Goal: Task Accomplishment & Management: Manage account settings

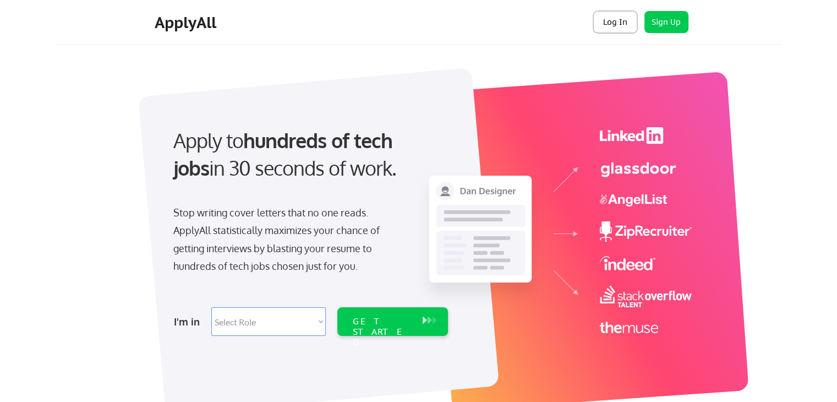
click at [636, 25] on button "Log In" at bounding box center [616, 22] width 44 height 22
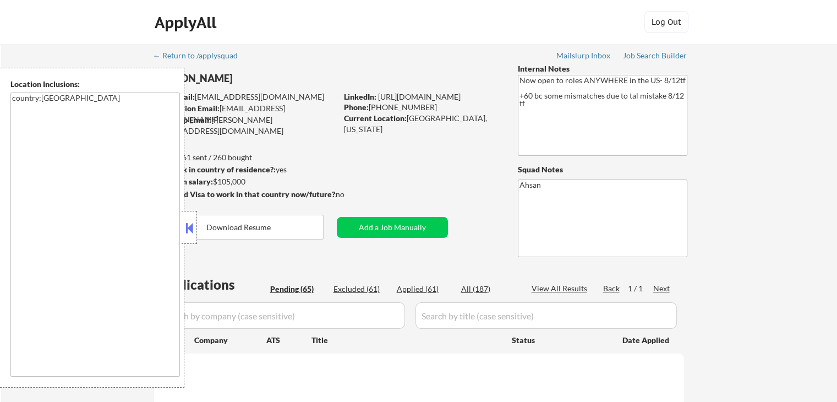
select select ""pending""
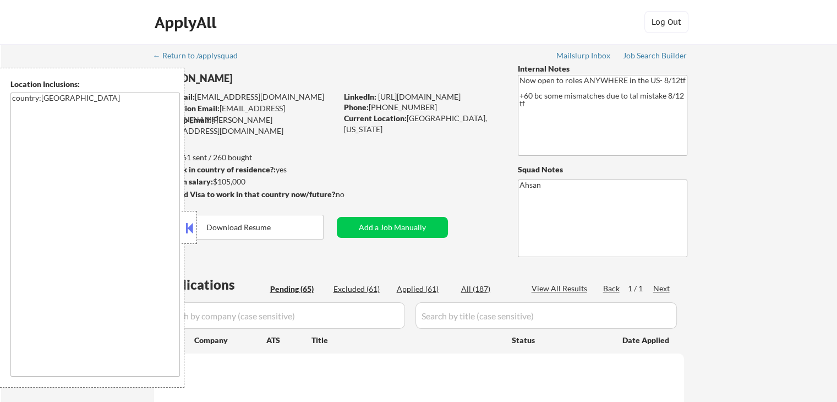
select select ""pending""
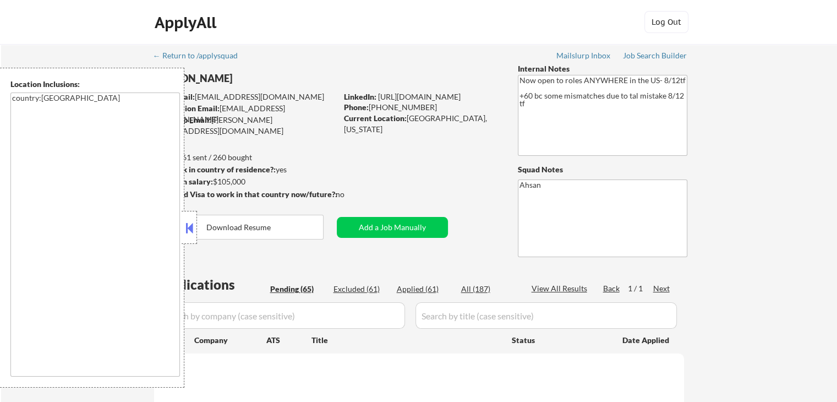
select select ""pending""
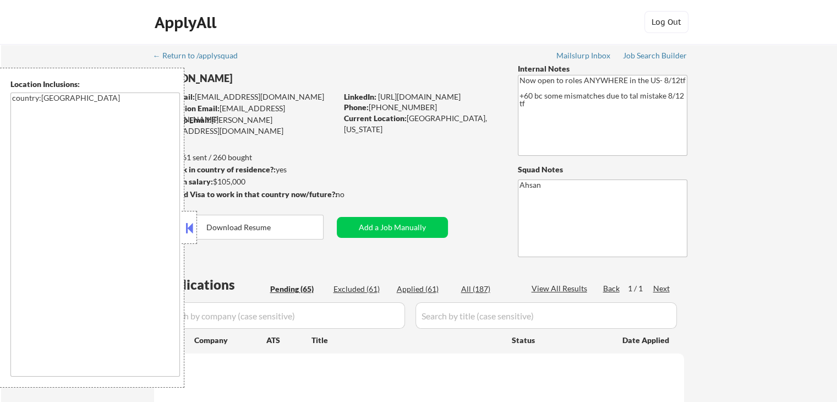
select select ""pending""
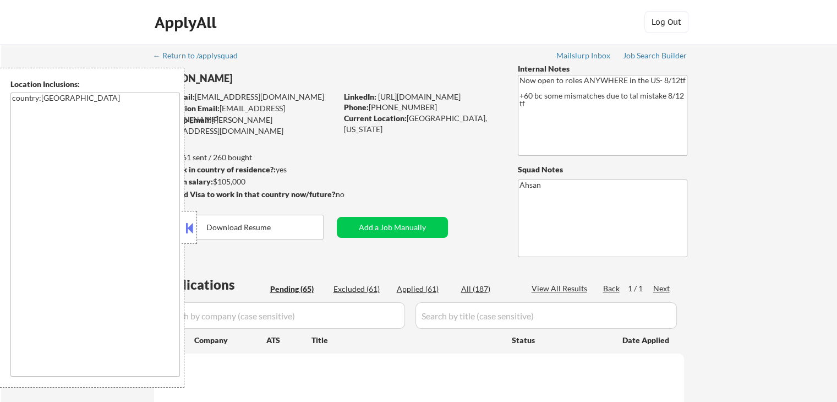
select select ""pending""
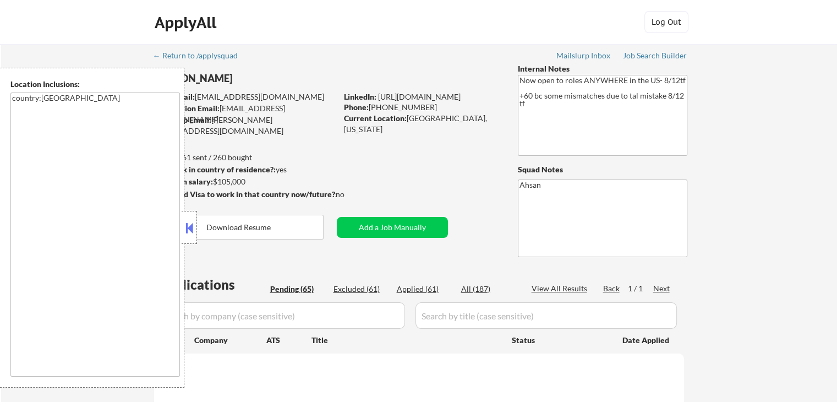
select select ""pending""
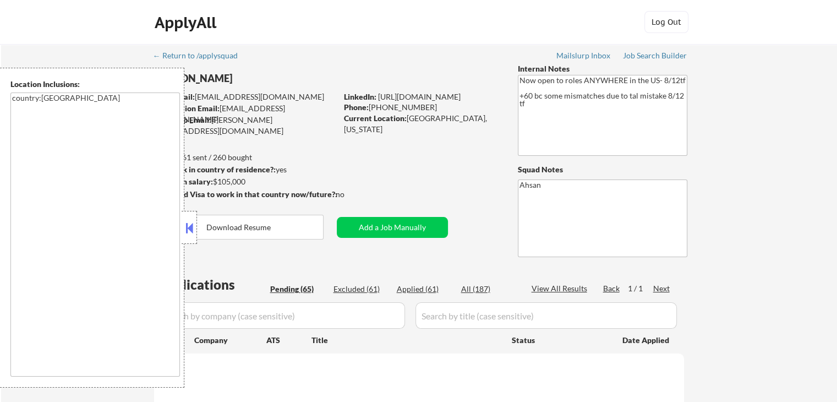
select select ""pending""
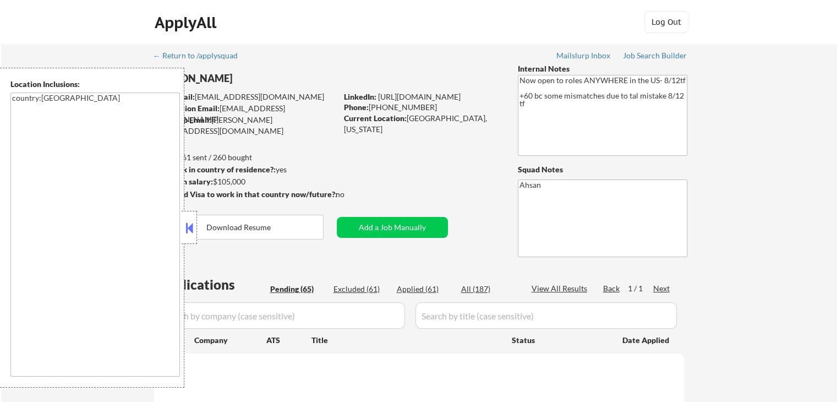
select select ""pending""
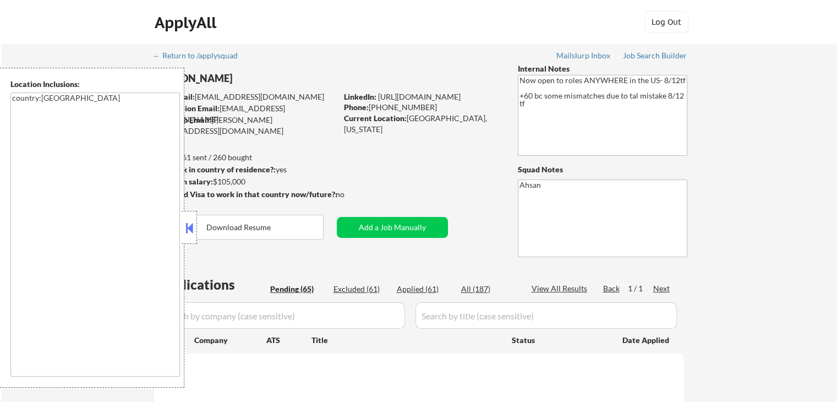
select select ""pending""
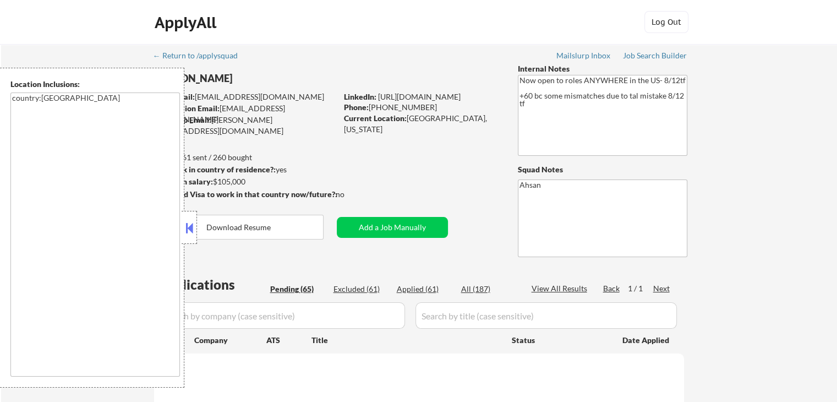
select select ""pending""
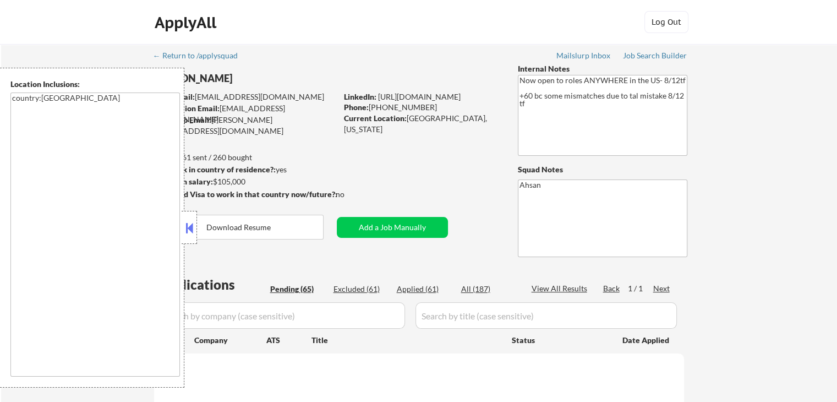
select select ""pending""
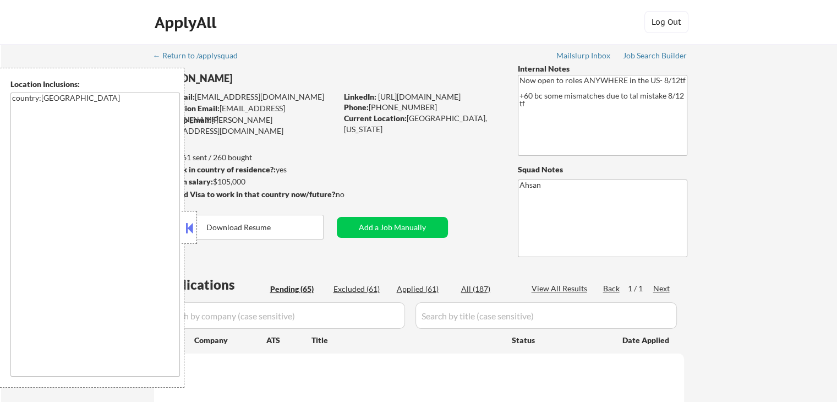
select select ""pending""
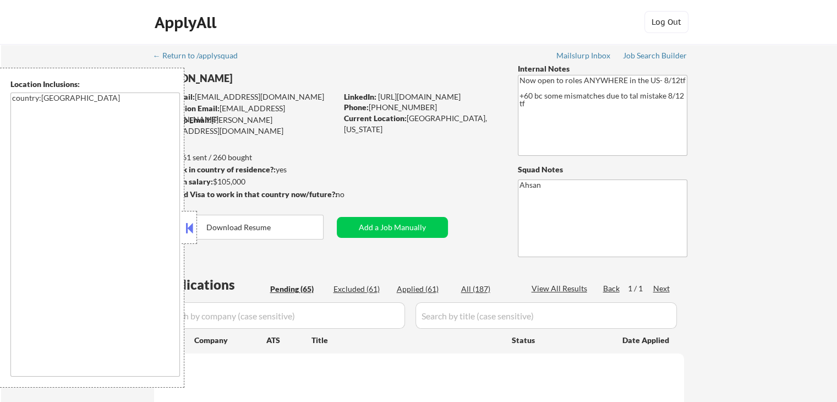
select select ""pending""
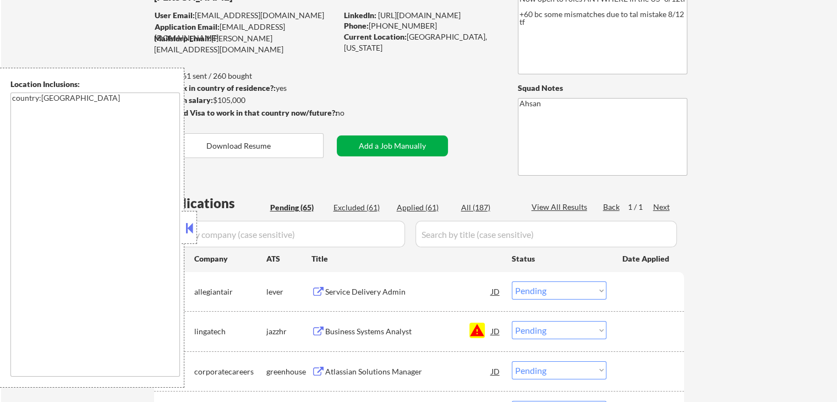
scroll to position [146, 0]
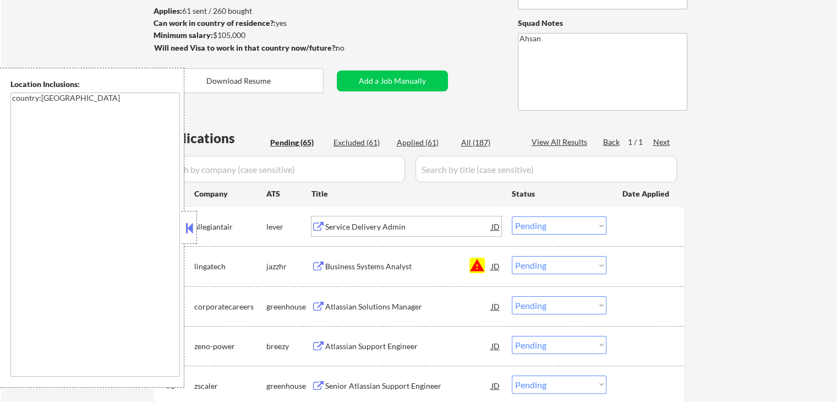
click at [364, 223] on div "Service Delivery Admin" at bounding box center [408, 226] width 166 height 11
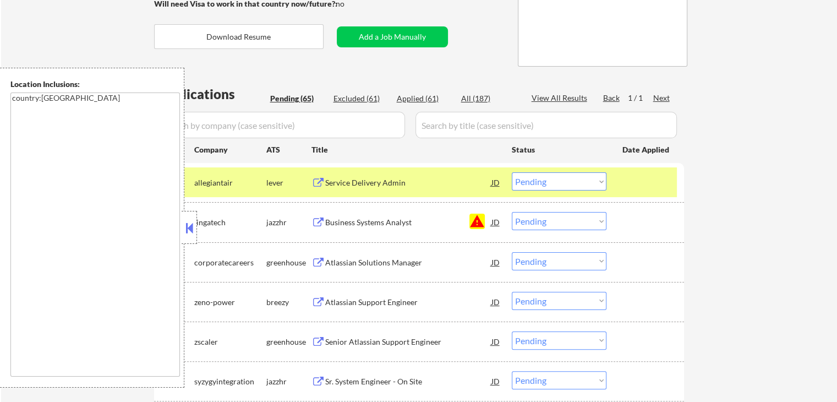
scroll to position [220, 0]
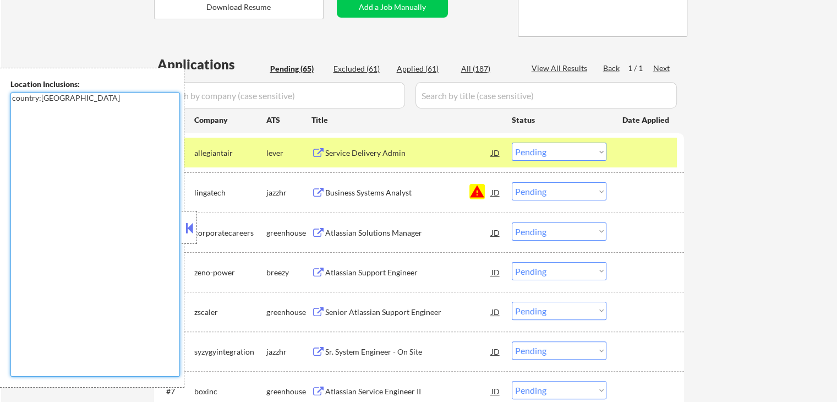
drag, startPoint x: 54, startPoint y: 99, endPoint x: 11, endPoint y: 97, distance: 43.0
click at [11, 97] on textarea "country:[GEOGRAPHIC_DATA]" at bounding box center [95, 234] width 170 height 284
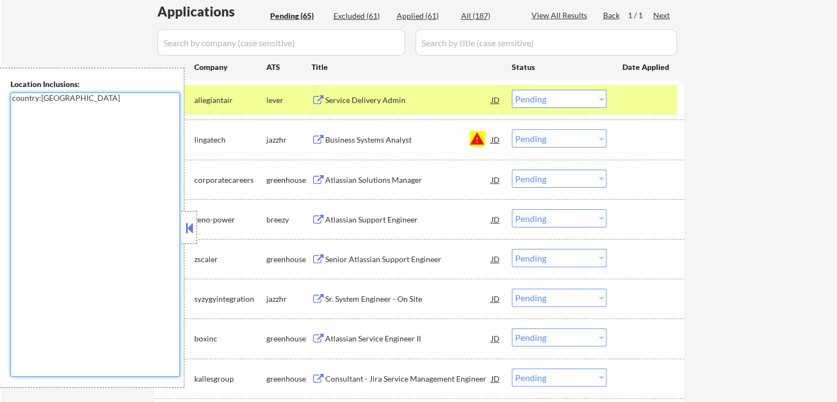
scroll to position [293, 0]
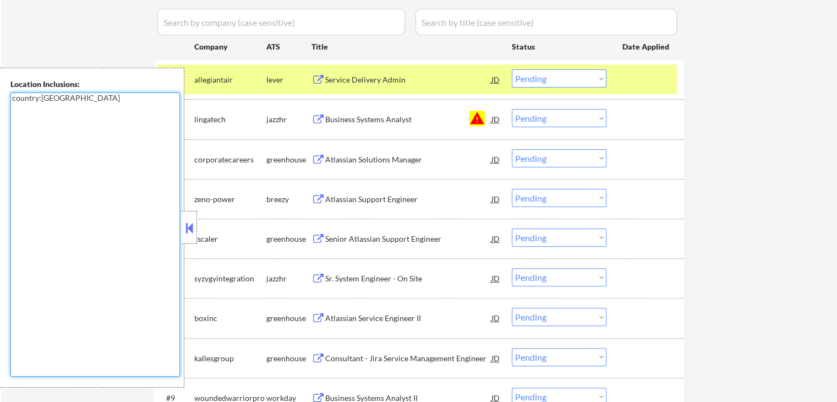
click at [559, 84] on select "Choose an option... Pending Applied Excluded (Questions) Excluded (Expired) Exc…" at bounding box center [559, 78] width 95 height 18
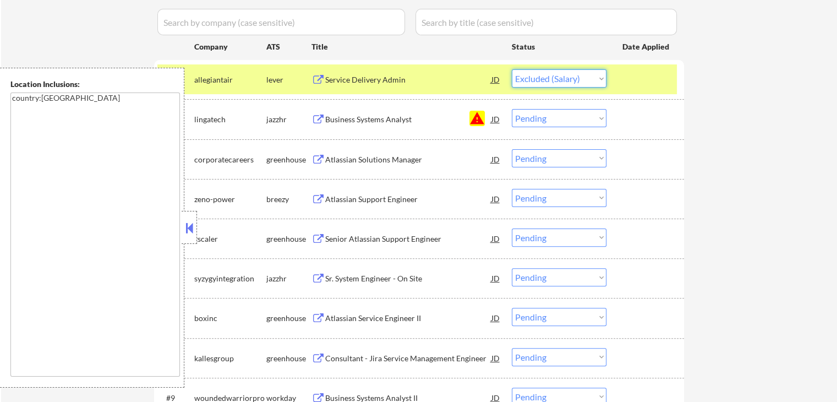
click at [512, 69] on select "Choose an option... Pending Applied Excluded (Questions) Excluded (Expired) Exc…" at bounding box center [559, 78] width 95 height 18
click at [381, 122] on div "Business Systems Analyst" at bounding box center [408, 119] width 166 height 11
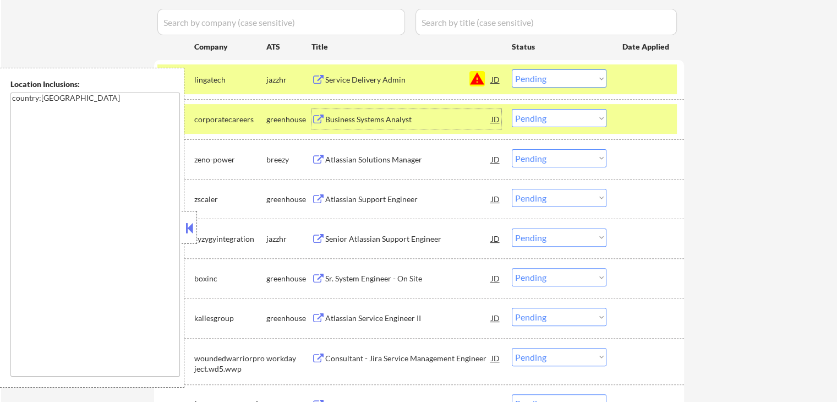
click at [553, 86] on select "Choose an option... Pending Applied Excluded (Questions) Excluded (Expired) Exc…" at bounding box center [559, 78] width 95 height 18
click at [512, 69] on select "Choose an option... Pending Applied Excluded (Questions) Excluded (Expired) Exc…" at bounding box center [559, 78] width 95 height 18
click at [363, 121] on div "Atlassian Solutions Manager" at bounding box center [408, 119] width 166 height 11
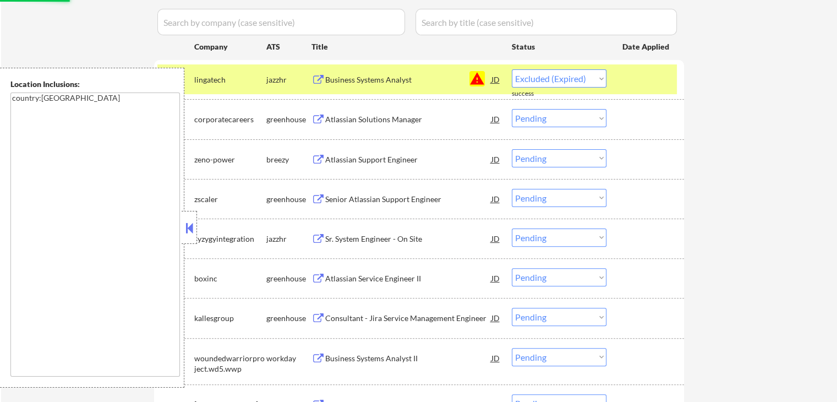
select select ""pending""
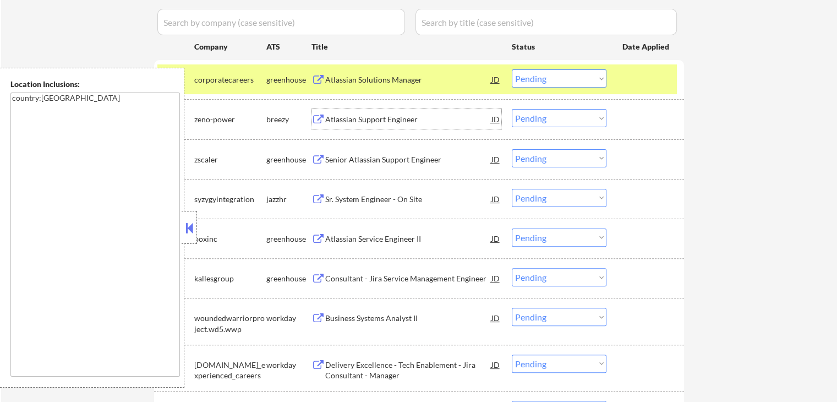
click at [348, 113] on div "Atlassian Support Engineer" at bounding box center [408, 119] width 166 height 20
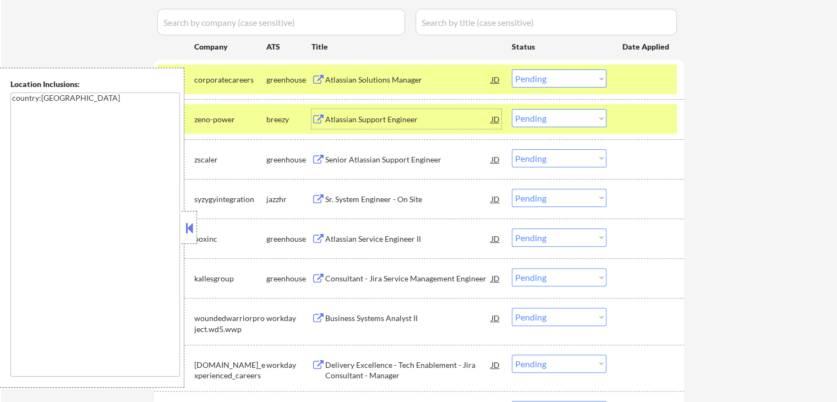
click at [532, 123] on select "Choose an option... Pending Applied Excluded (Questions) Excluded (Expired) Exc…" at bounding box center [559, 118] width 95 height 18
click at [512, 109] on select "Choose an option... Pending Applied Excluded (Questions) Excluded (Expired) Exc…" at bounding box center [559, 118] width 95 height 18
select select ""pending""
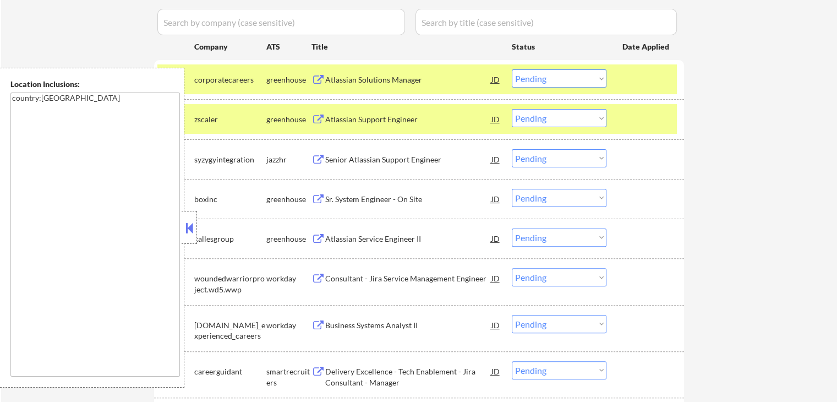
click at [549, 80] on select "Choose an option... Pending Applied Excluded (Questions) Excluded (Expired) Exc…" at bounding box center [559, 78] width 95 height 18
click at [512, 69] on select "Choose an option... Pending Applied Excluded (Questions) Excluded (Expired) Exc…" at bounding box center [559, 78] width 95 height 18
click at [342, 113] on div "Atlassian Support Engineer" at bounding box center [408, 119] width 166 height 20
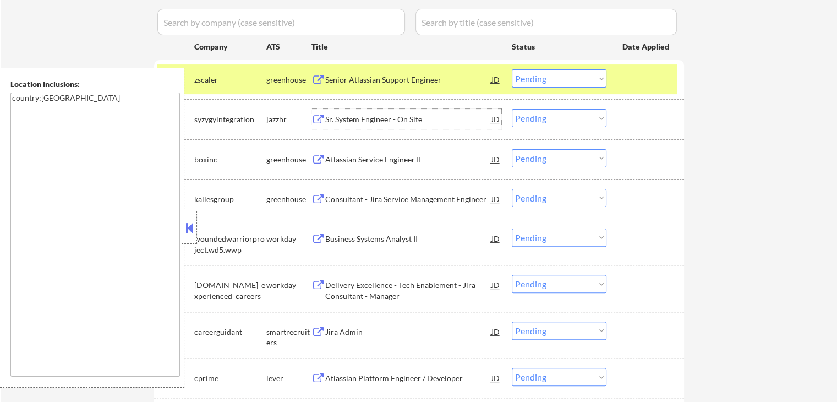
click at [569, 80] on select "Choose an option... Pending Applied Excluded (Questions) Excluded (Expired) Exc…" at bounding box center [559, 78] width 95 height 18
click at [512, 69] on select "Choose an option... Pending Applied Excluded (Questions) Excluded (Expired) Exc…" at bounding box center [559, 78] width 95 height 18
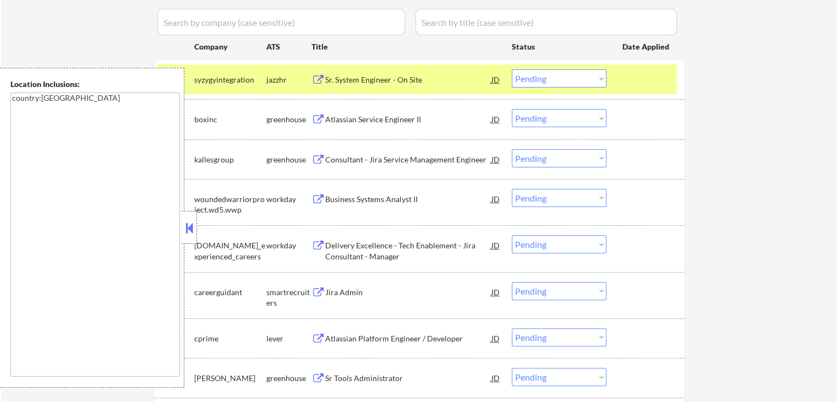
click at [352, 80] on div "Sr. System Engineer - On Site" at bounding box center [408, 79] width 166 height 11
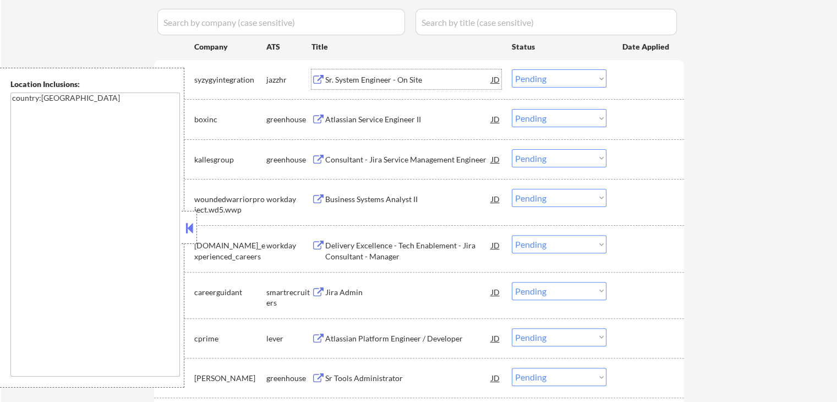
click at [355, 118] on div "Atlassian Service Engineer II" at bounding box center [408, 119] width 166 height 11
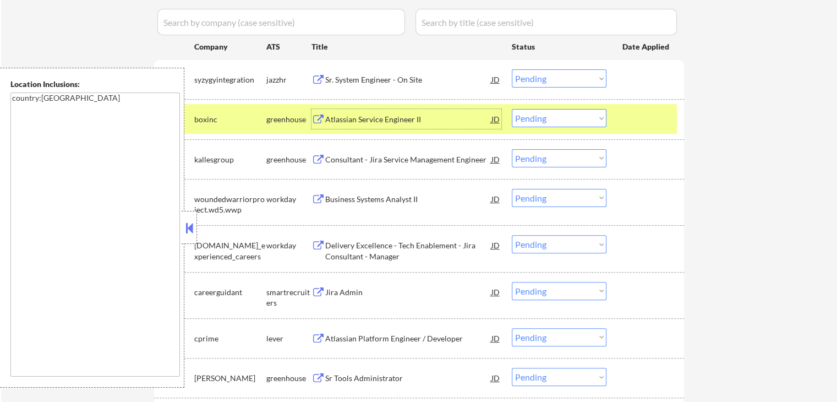
click at [324, 157] on button at bounding box center [319, 160] width 14 height 10
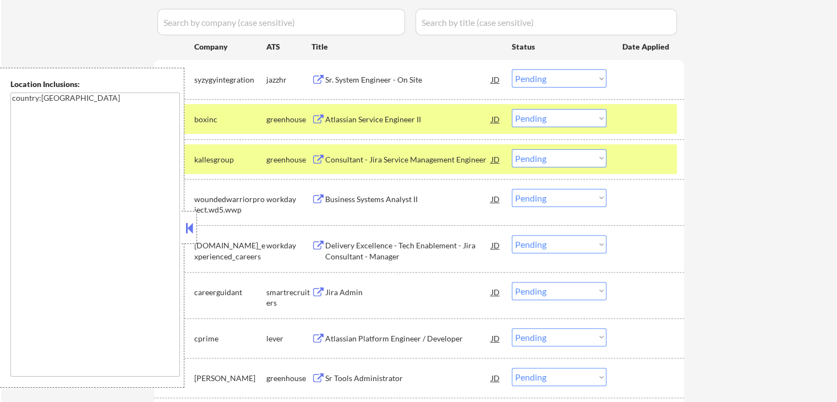
click at [331, 289] on div "Jira Admin" at bounding box center [408, 292] width 166 height 11
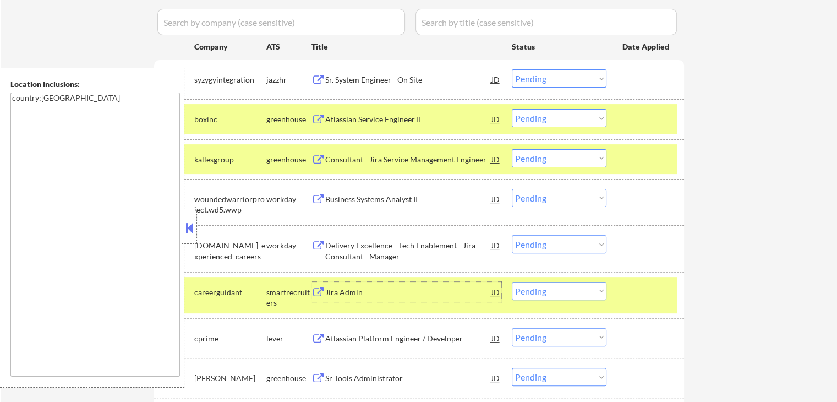
click at [540, 74] on select "Choose an option... Pending Applied Excluded (Questions) Excluded (Expired) Exc…" at bounding box center [559, 78] width 95 height 18
click at [512, 69] on select "Choose an option... Pending Applied Excluded (Questions) Excluded (Expired) Exc…" at bounding box center [559, 78] width 95 height 18
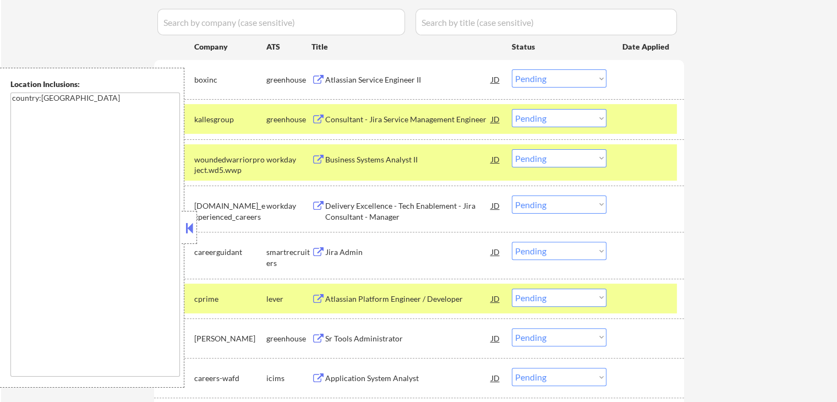
click at [568, 79] on select "Choose an option... Pending Applied Excluded (Questions) Excluded (Expired) Exc…" at bounding box center [559, 78] width 95 height 18
click at [512, 69] on select "Choose an option... Pending Applied Excluded (Questions) Excluded (Expired) Exc…" at bounding box center [559, 78] width 95 height 18
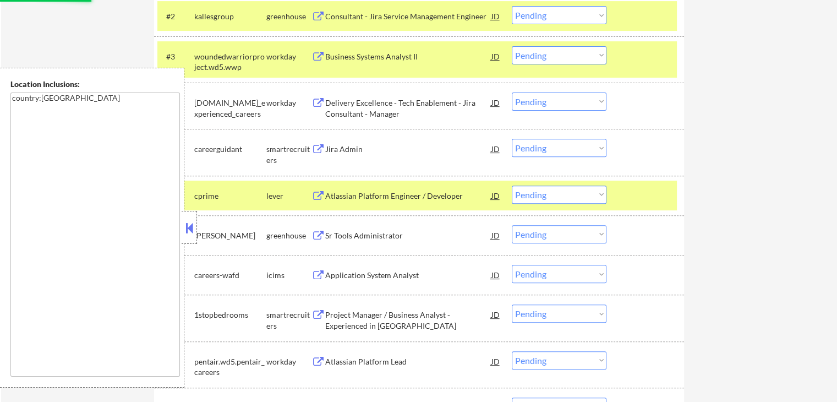
scroll to position [367, 0]
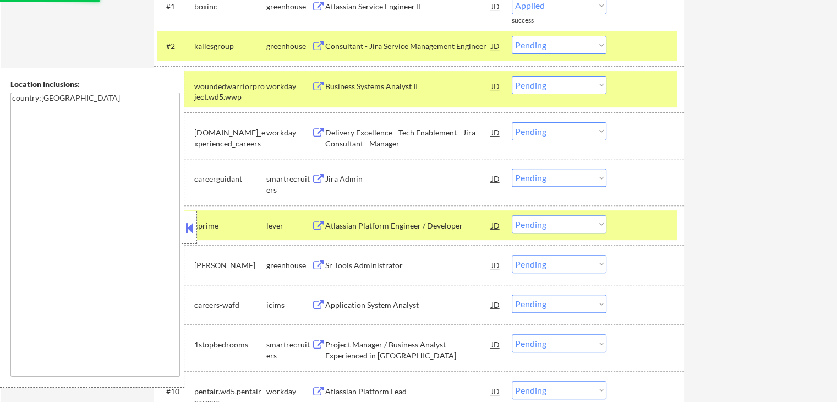
select select ""pending""
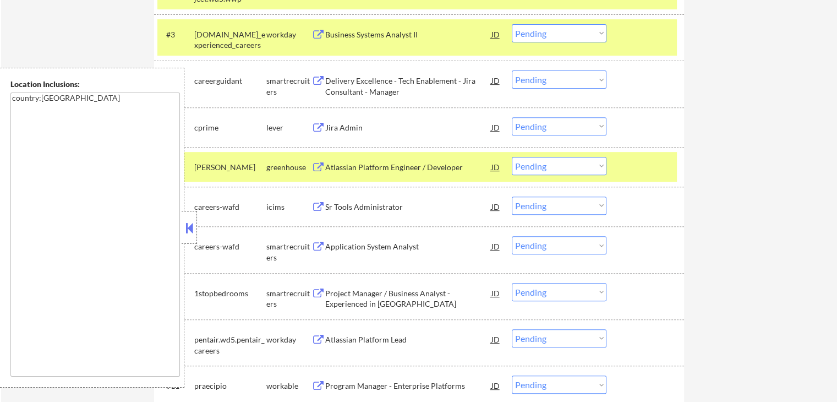
scroll to position [440, 0]
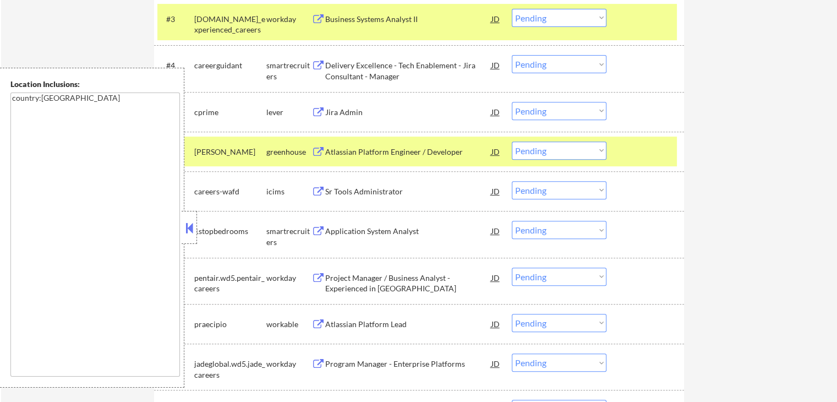
click at [530, 67] on select "Choose an option... Pending Applied Excluded (Questions) Excluded (Expired) Exc…" at bounding box center [559, 64] width 95 height 18
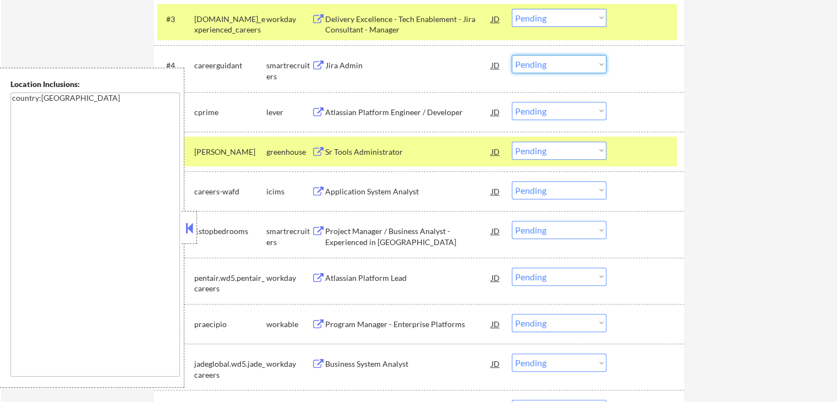
click at [678, 60] on div "#4 careerguidant smartrecruiters Jira Admin JD Choose an option... Pending Appl…" at bounding box center [419, 68] width 530 height 46
click at [591, 64] on select "Choose an option... Pending Applied Excluded (Questions) Excluded (Expired) Exc…" at bounding box center [559, 64] width 95 height 18
click at [512, 55] on select "Choose an option... Pending Applied Excluded (Questions) Excluded (Expired) Exc…" at bounding box center [559, 64] width 95 height 18
click at [333, 114] on div "Atlassian Platform Engineer / Developer" at bounding box center [408, 112] width 166 height 11
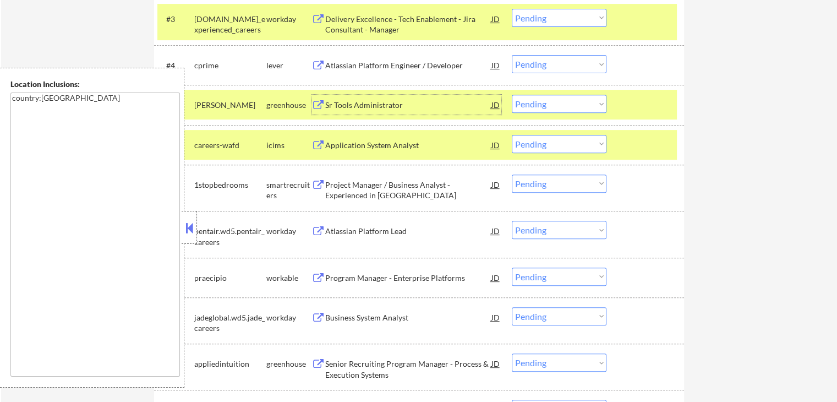
click at [335, 108] on div "Sr Tools Administrator" at bounding box center [408, 105] width 166 height 11
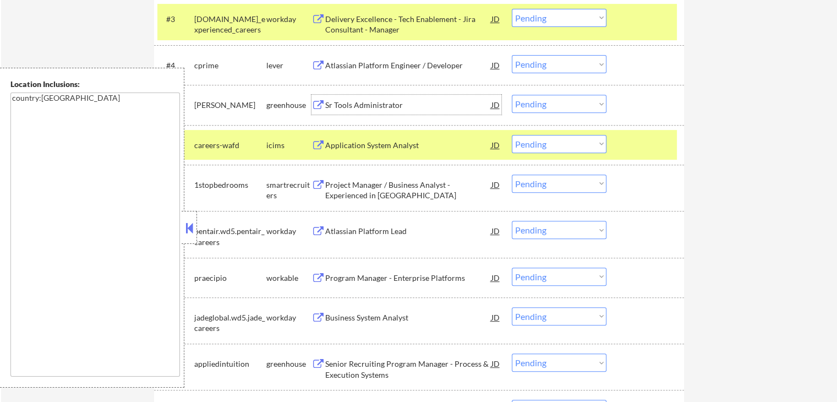
click at [546, 70] on select "Choose an option... Pending Applied Excluded (Questions) Excluded (Expired) Exc…" at bounding box center [559, 64] width 95 height 18
click at [512, 55] on select "Choose an option... Pending Applied Excluded (Questions) Excluded (Expired) Exc…" at bounding box center [559, 64] width 95 height 18
select select ""pending""
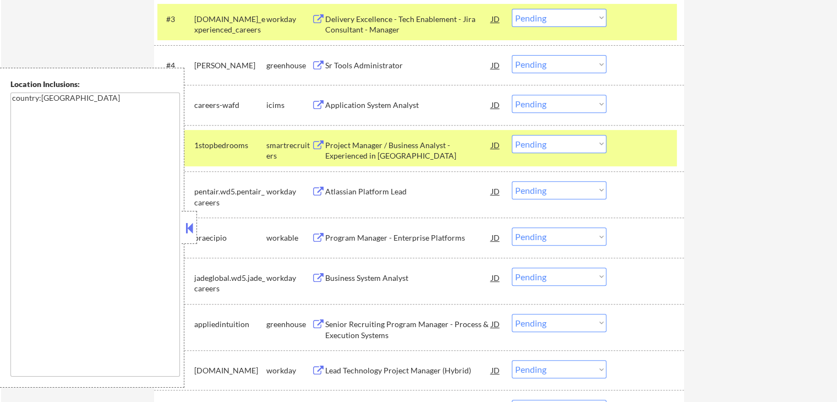
click at [328, 153] on div "Project Manager / Business Analyst - Experienced in JIRA" at bounding box center [408, 150] width 166 height 21
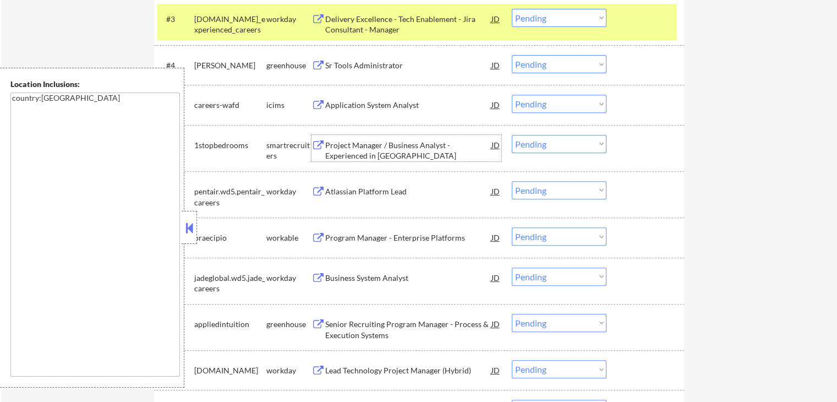
click at [541, 142] on select "Choose an option... Pending Applied Excluded (Questions) Excluded (Expired) Exc…" at bounding box center [559, 144] width 95 height 18
select select ""applied""
click at [512, 135] on select "Choose an option... Pending Applied Excluded (Questions) Excluded (Expired) Exc…" at bounding box center [559, 144] width 95 height 18
click at [536, 66] on select "Choose an option... Pending Applied Excluded (Questions) Excluded (Expired) Exc…" at bounding box center [559, 64] width 95 height 18
click at [512, 55] on select "Choose an option... Pending Applied Excluded (Questions) Excluded (Expired) Exc…" at bounding box center [559, 64] width 95 height 18
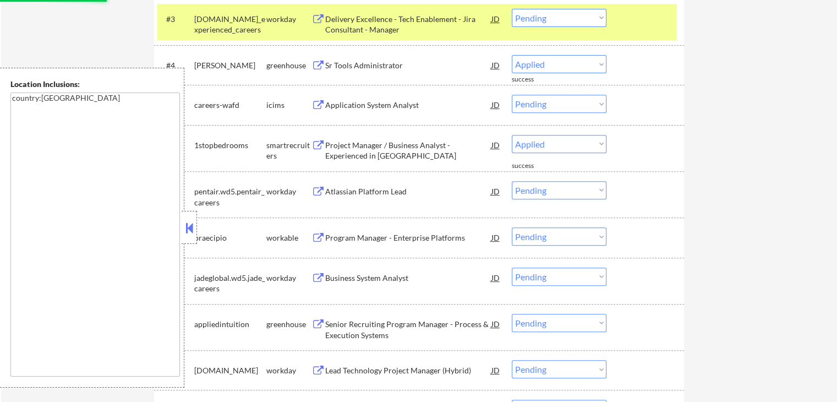
select select ""pending""
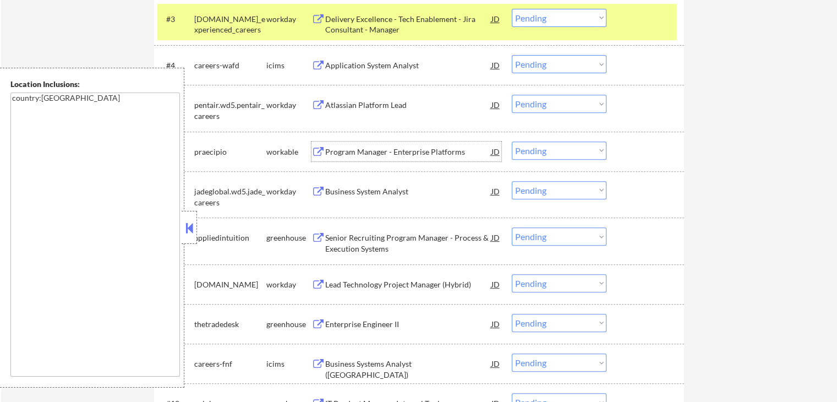
click at [337, 150] on div "Program Manager - Enterprise Platforms" at bounding box center [408, 151] width 166 height 11
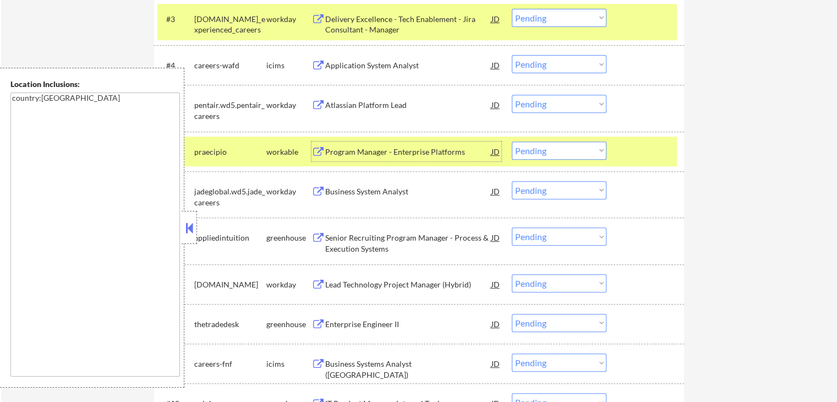
click at [336, 242] on div "Senior Recruiting Program Manager - Process & Execution Systems" at bounding box center [408, 242] width 166 height 21
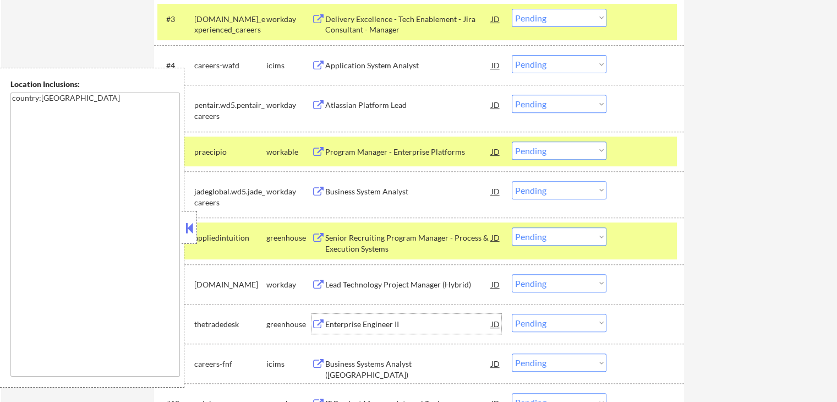
click at [348, 327] on div "Enterprise Engineer II" at bounding box center [408, 324] width 166 height 11
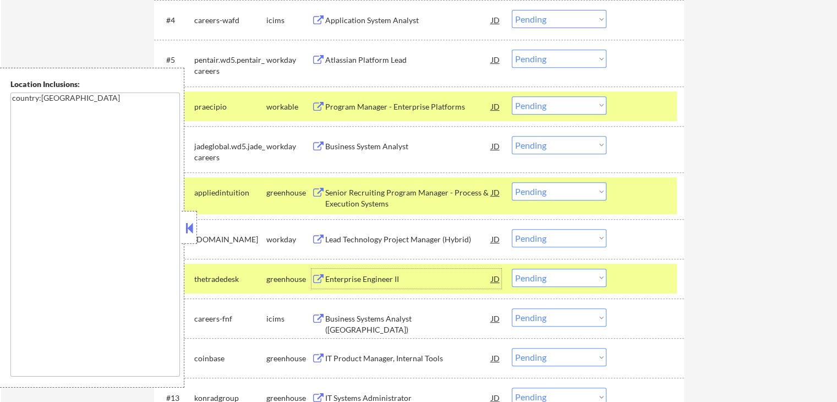
scroll to position [514, 0]
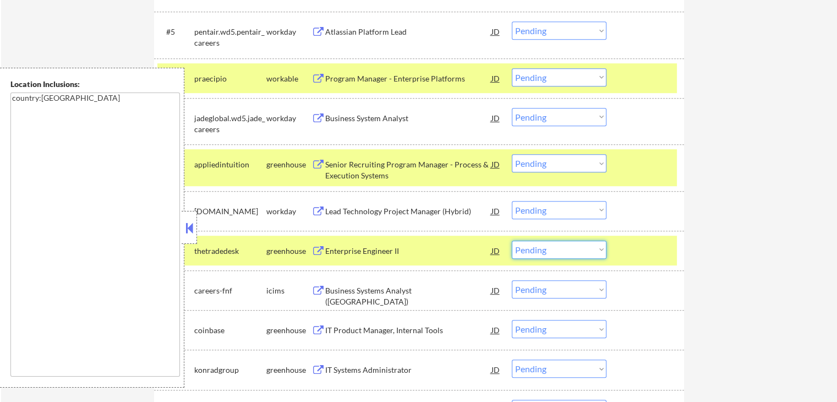
click at [531, 251] on select "Choose an option... Pending Applied Excluded (Questions) Excluded (Expired) Exc…" at bounding box center [559, 250] width 95 height 18
click at [512, 241] on select "Choose an option... Pending Applied Excluded (Questions) Excluded (Expired) Exc…" at bounding box center [559, 250] width 95 height 18
select select ""pending""
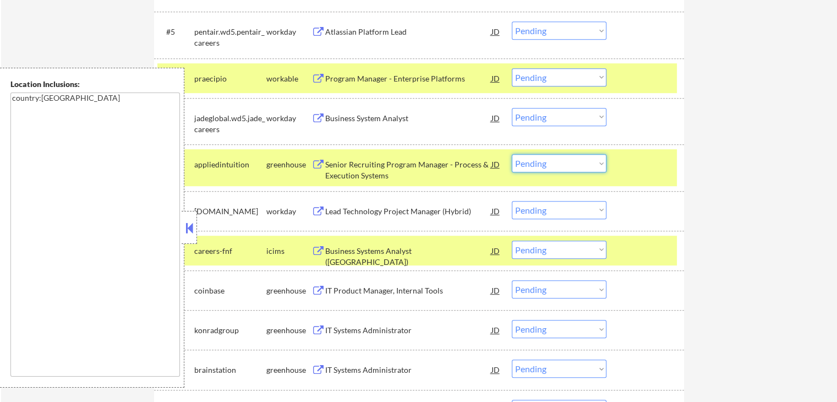
click at [563, 170] on select "Choose an option... Pending Applied Excluded (Questions) Excluded (Expired) Exc…" at bounding box center [559, 163] width 95 height 18
click at [512, 154] on select "Choose an option... Pending Applied Excluded (Questions) Excluded (Expired) Exc…" at bounding box center [559, 163] width 95 height 18
select select ""pending""
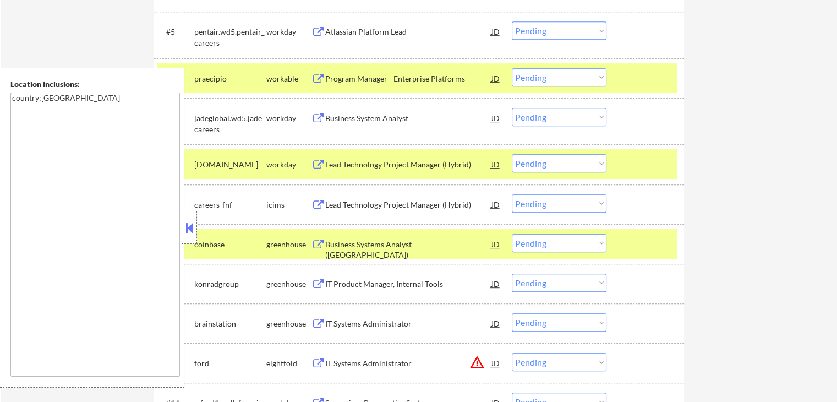
click at [560, 83] on select "Choose an option... Pending Applied Excluded (Questions) Excluded (Expired) Exc…" at bounding box center [559, 77] width 95 height 18
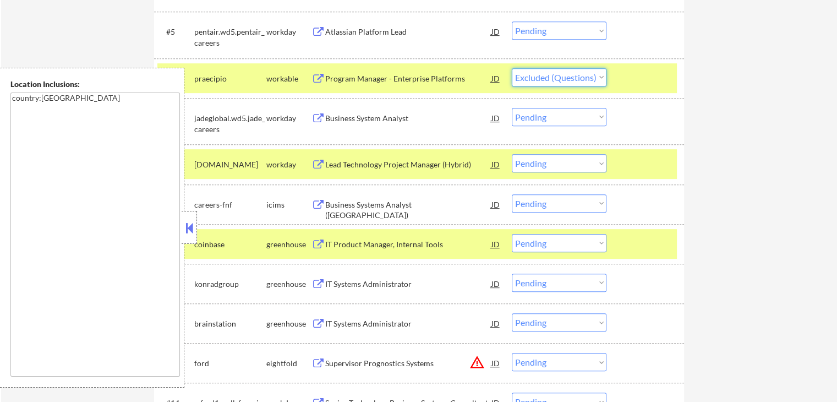
click at [512, 68] on select "Choose an option... Pending Applied Excluded (Questions) Excluded (Expired) Exc…" at bounding box center [559, 77] width 95 height 18
click at [345, 242] on div "IT Product Manager, Internal Tools" at bounding box center [408, 244] width 166 height 11
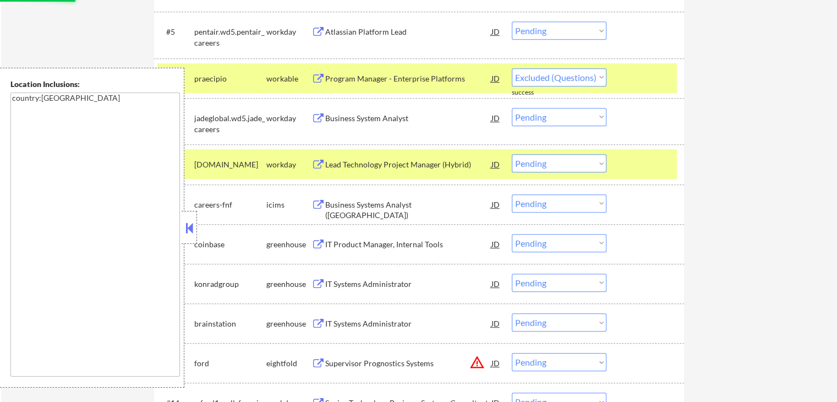
select select ""pending""
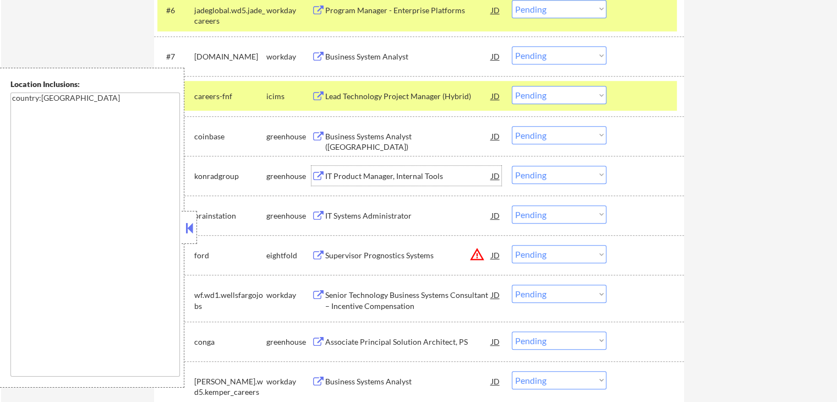
scroll to position [587, 0]
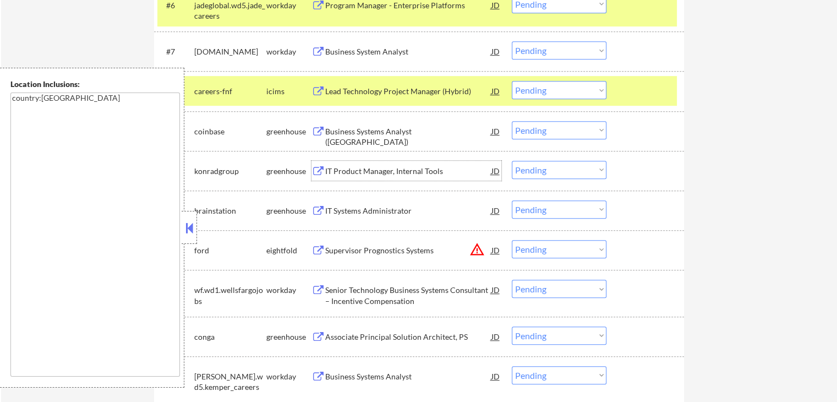
click at [361, 172] on div "IT Product Manager, Internal Tools" at bounding box center [408, 171] width 166 height 11
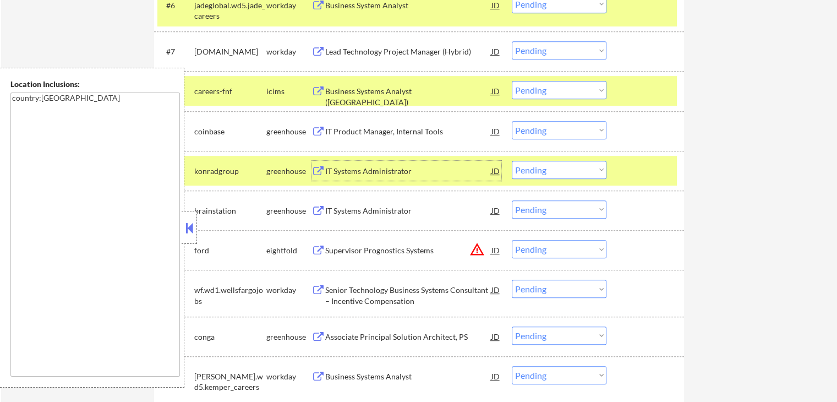
click at [543, 135] on select "Choose an option... Pending Applied Excluded (Questions) Excluded (Expired) Exc…" at bounding box center [559, 130] width 95 height 18
click at [512, 121] on select "Choose an option... Pending Applied Excluded (Questions) Excluded (Expired) Exc…" at bounding box center [559, 130] width 95 height 18
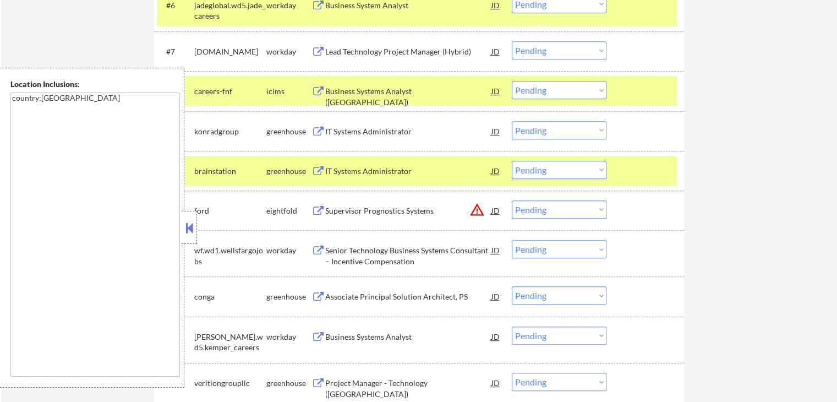
click at [551, 132] on select "Choose an option... Pending Applied Excluded (Questions) Excluded (Expired) Exc…" at bounding box center [559, 130] width 95 height 18
click at [512, 121] on select "Choose an option... Pending Applied Excluded (Questions) Excluded (Expired) Exc…" at bounding box center [559, 130] width 95 height 18
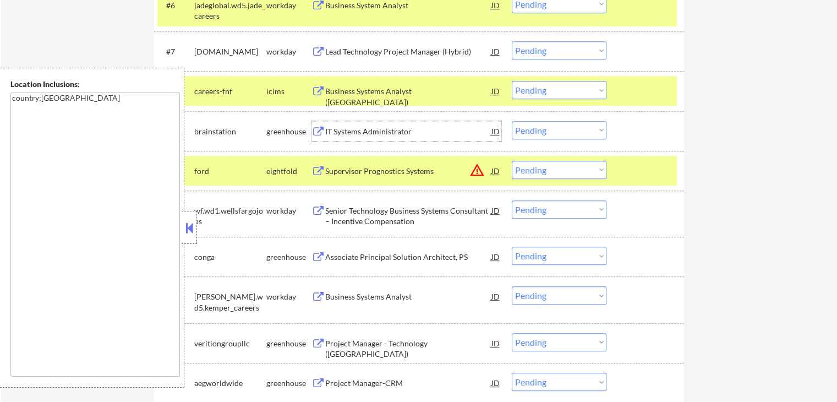
click at [344, 136] on div "IT Systems Administrator" at bounding box center [408, 131] width 166 height 11
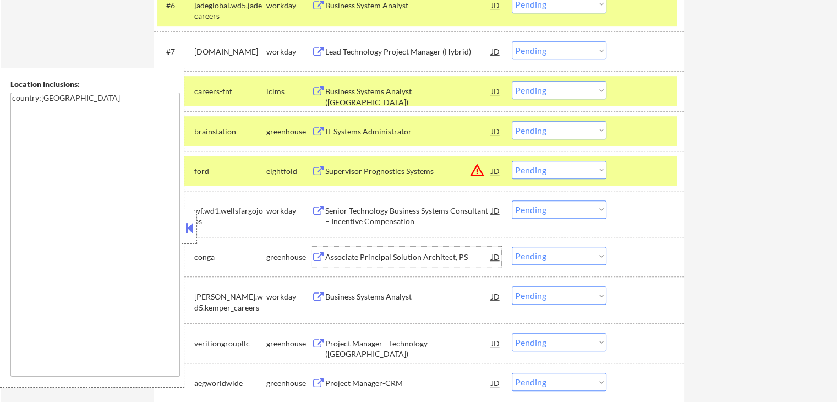
click at [338, 254] on div "Associate Principal Solution Architect, PS" at bounding box center [408, 257] width 166 height 11
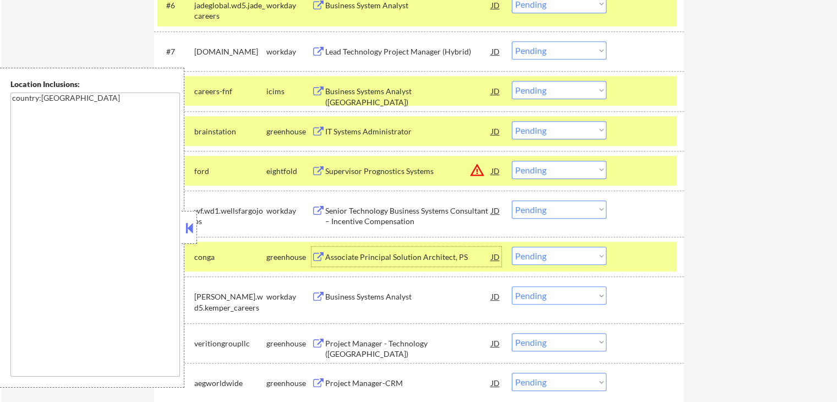
click at [556, 130] on select "Choose an option... Pending Applied Excluded (Questions) Excluded (Expired) Exc…" at bounding box center [559, 130] width 95 height 18
click at [512, 121] on select "Choose an option... Pending Applied Excluded (Questions) Excluded (Expired) Exc…" at bounding box center [559, 130] width 95 height 18
select select ""pending""
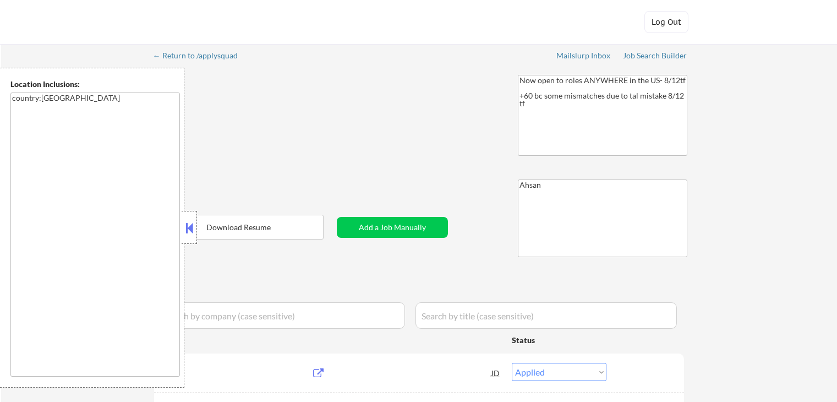
select select ""applied""
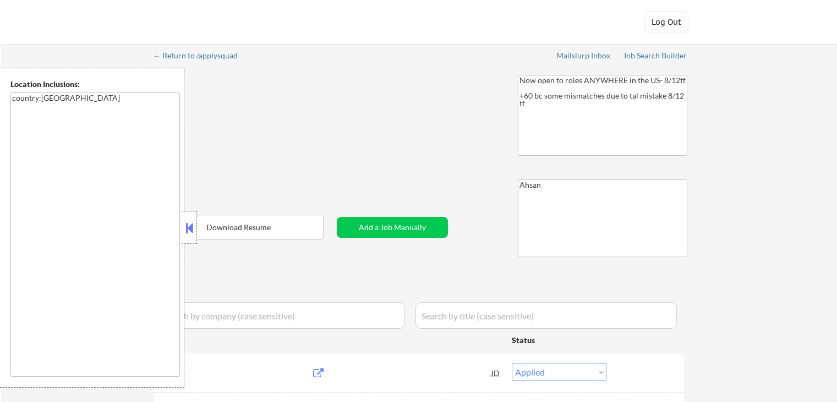
select select ""applied""
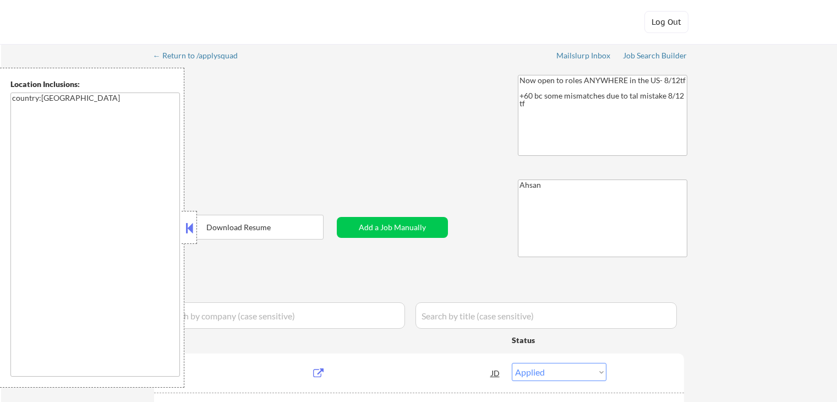
select select ""applied""
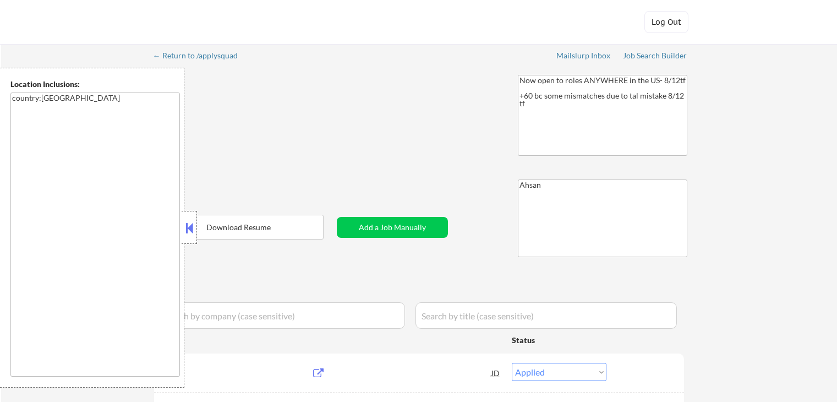
select select ""applied""
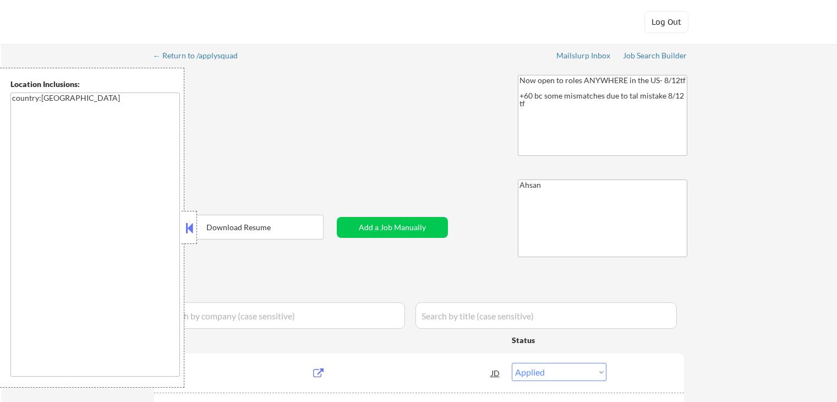
select select ""applied""
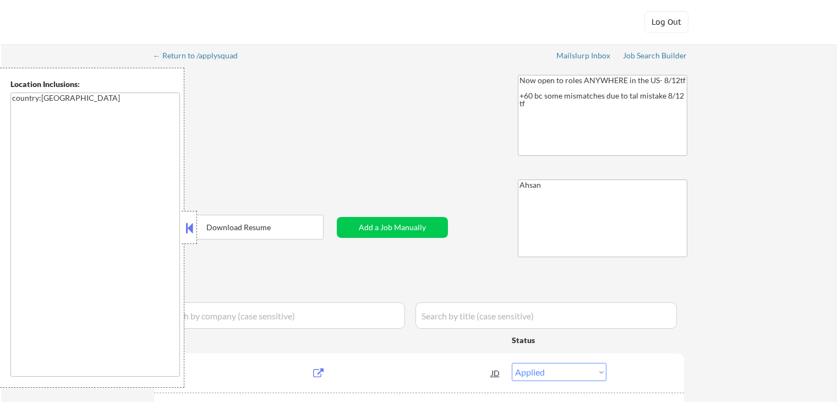
select select ""applied""
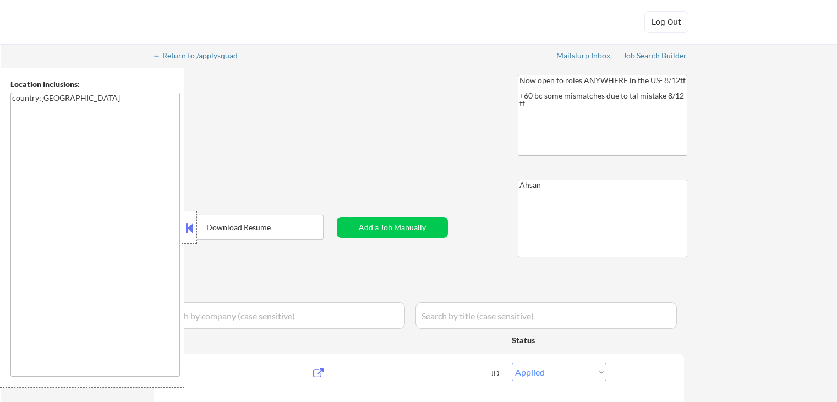
select select ""applied""
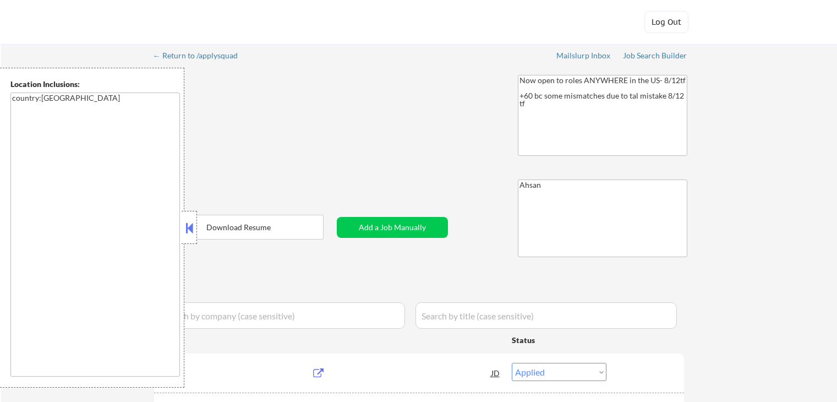
select select ""applied""
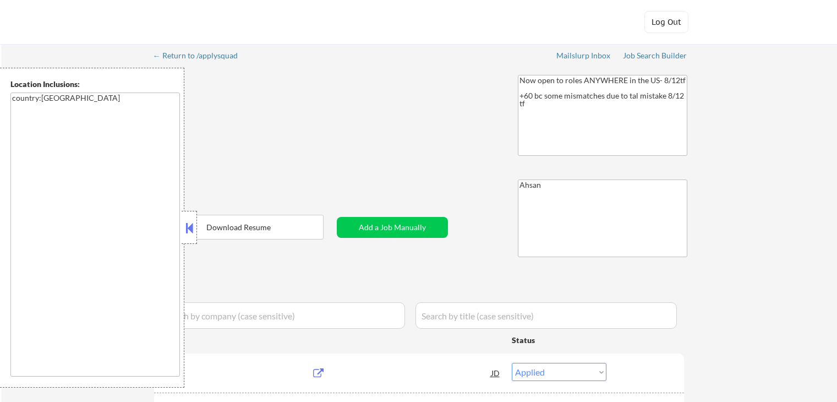
select select ""applied""
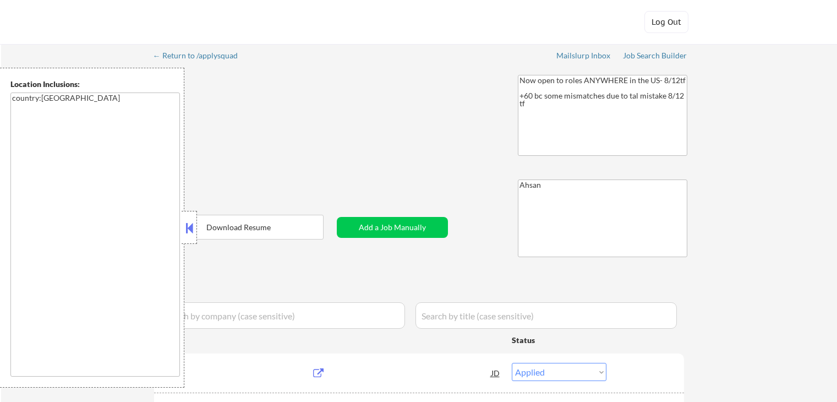
select select ""applied""
select select ""pending""
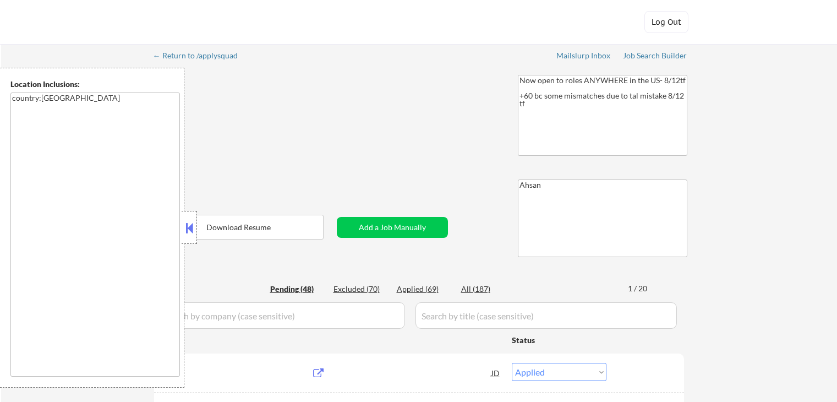
select select ""pending""
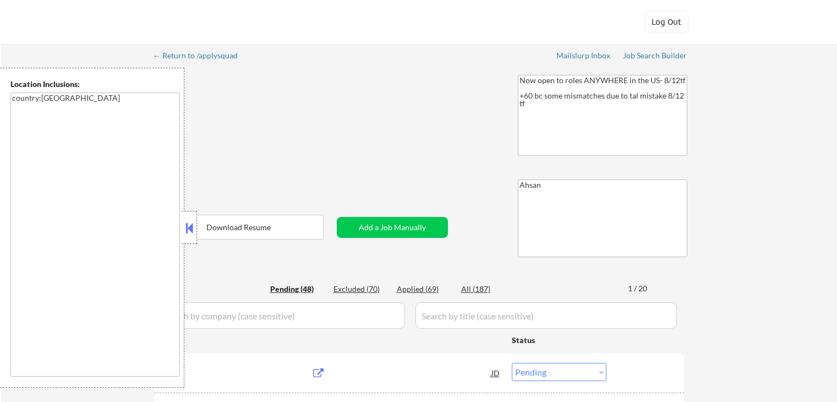
select select ""pending""
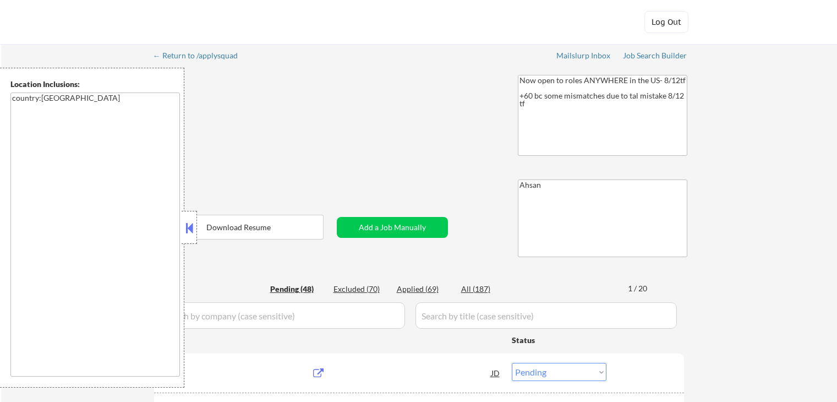
select select ""pending""
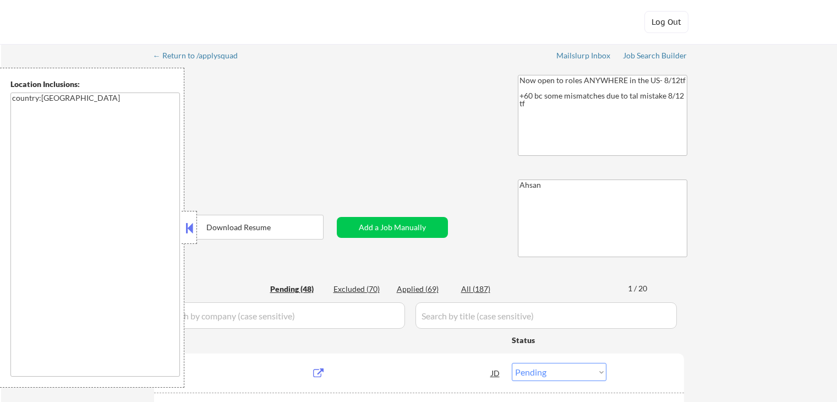
select select ""pending""
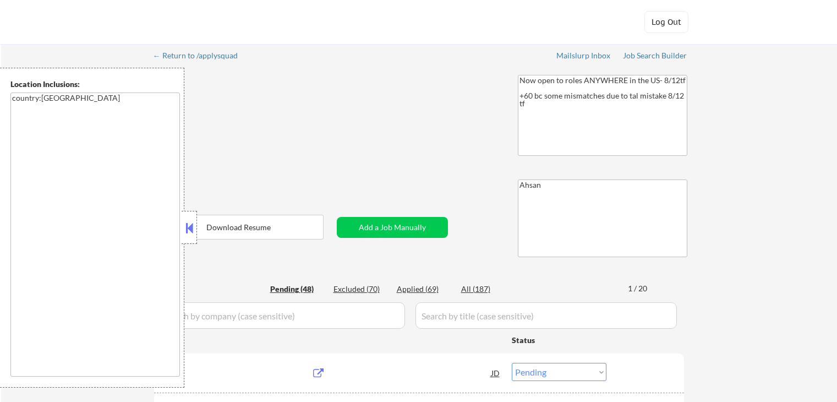
select select ""pending""
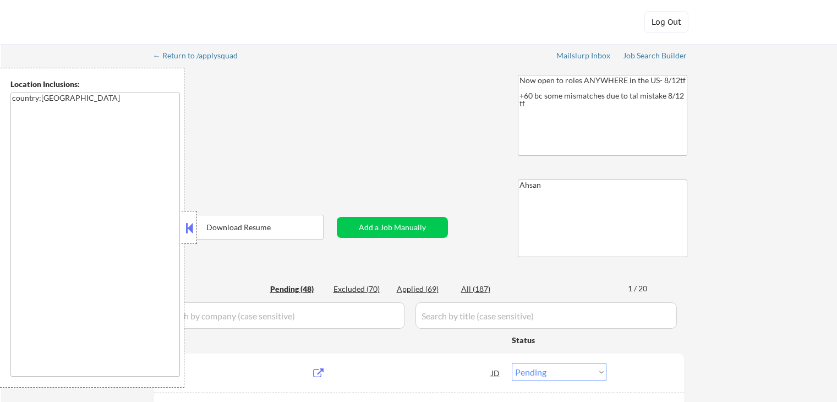
select select ""pending""
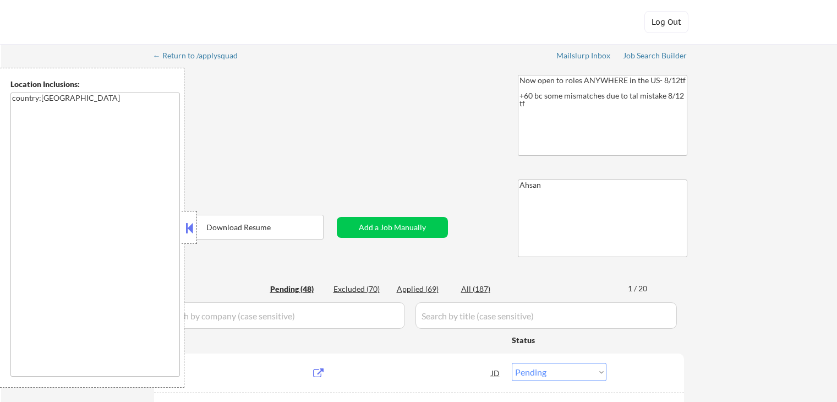
select select ""pending""
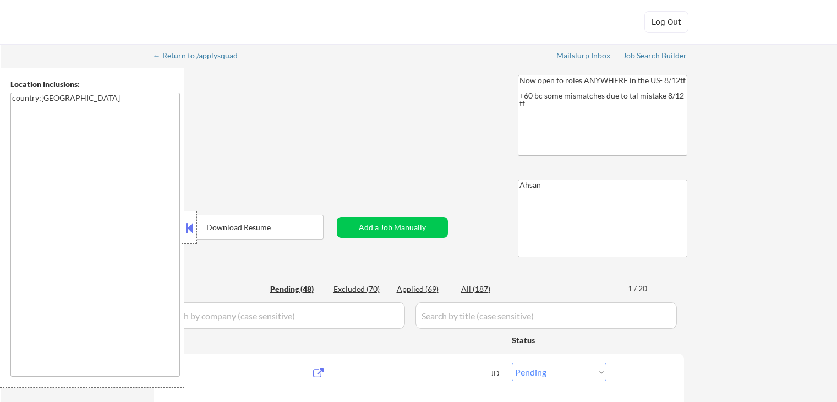
select select ""pending""
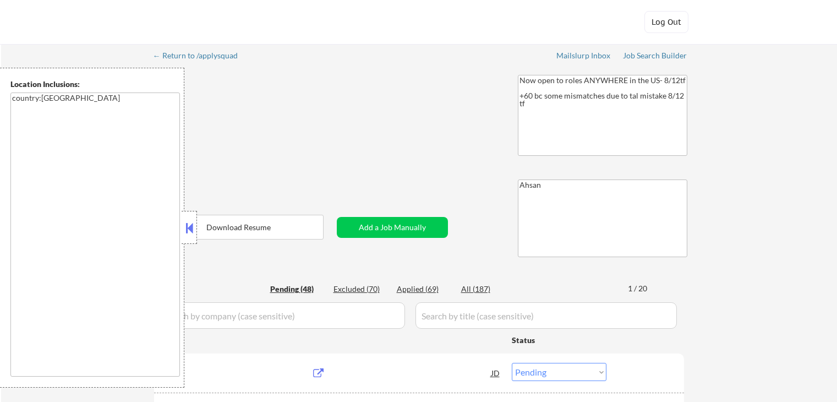
select select ""pending""
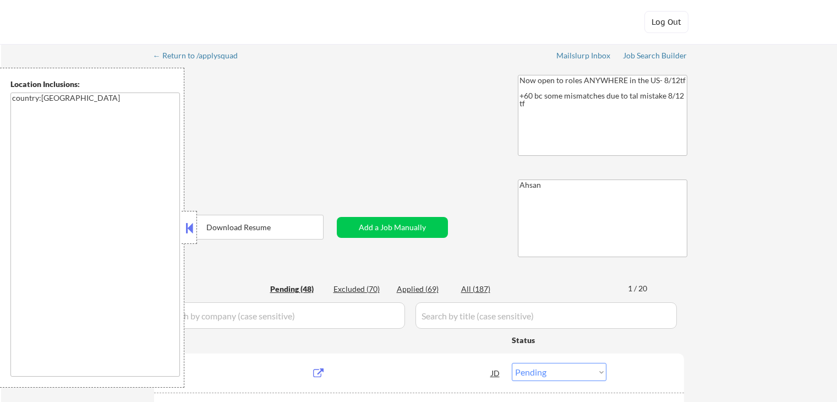
select select ""pending""
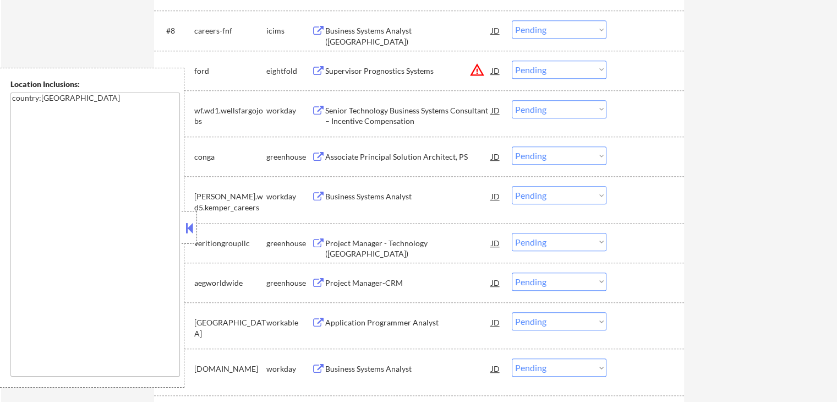
scroll to position [733, 0]
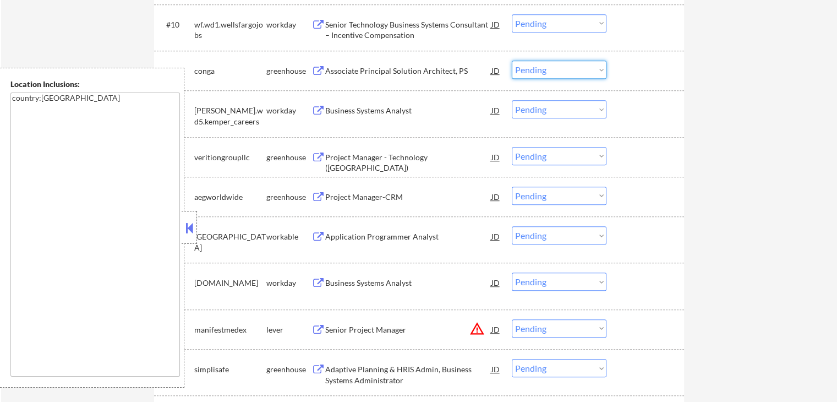
drag, startPoint x: 515, startPoint y: 70, endPoint x: 520, endPoint y: 78, distance: 9.2
click at [515, 70] on select "Choose an option... Pending Applied Excluded (Questions) Excluded (Expired) Exc…" at bounding box center [559, 70] width 95 height 18
click at [512, 61] on select "Choose an option... Pending Applied Excluded (Questions) Excluded (Expired) Exc…" at bounding box center [559, 70] width 95 height 18
click at [333, 155] on div "Project Manager - Technology (US)" at bounding box center [408, 162] width 166 height 21
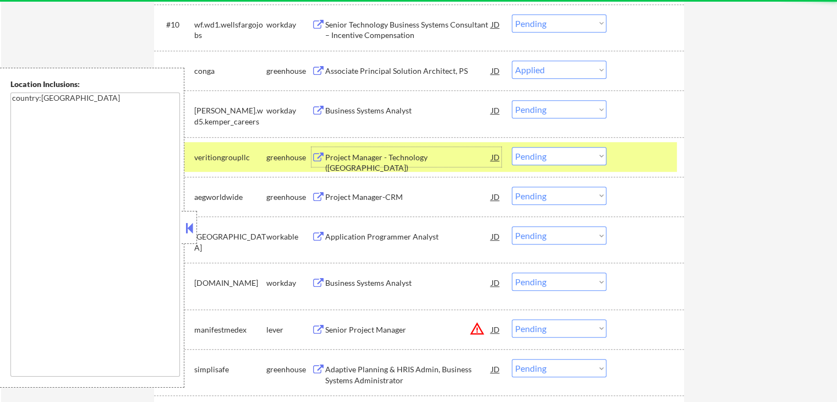
click at [331, 197] on div "Project Manager-CRM" at bounding box center [408, 197] width 166 height 11
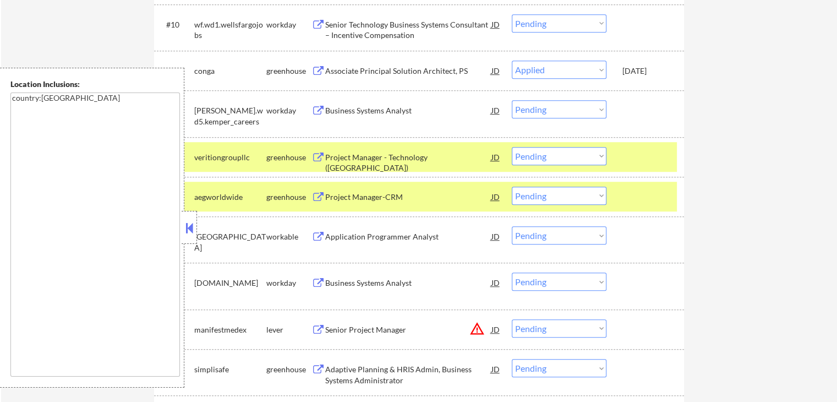
select select ""pending""
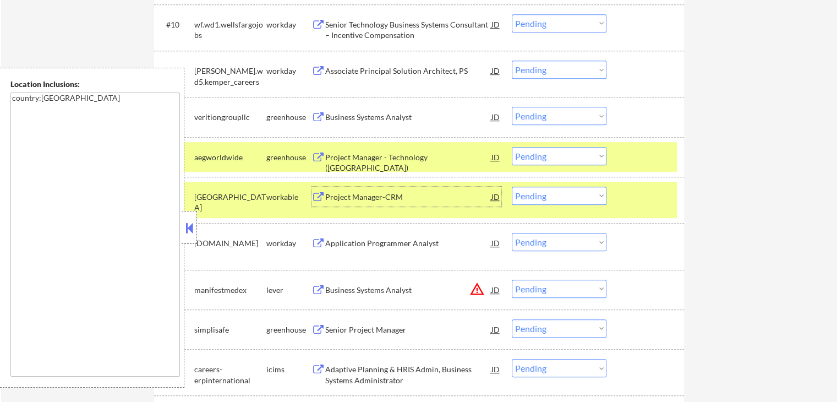
drag, startPoint x: 542, startPoint y: 117, endPoint x: 542, endPoint y: 124, distance: 6.6
click at [542, 117] on select "Choose an option... Pending Applied Excluded (Questions) Excluded (Expired) Exc…" at bounding box center [559, 116] width 95 height 18
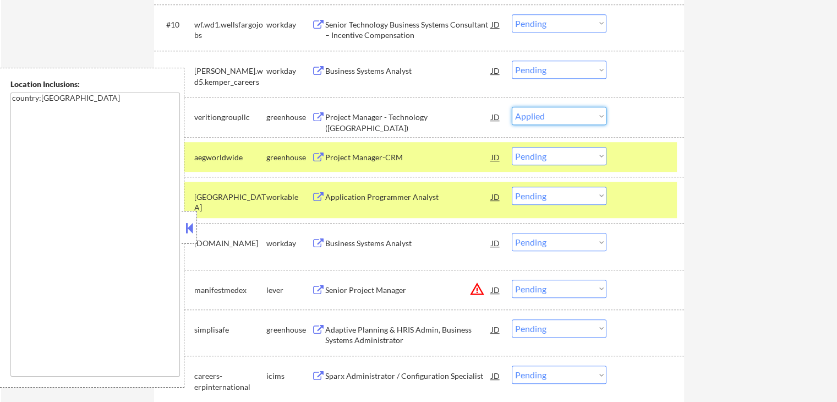
click at [512, 107] on select "Choose an option... Pending Applied Excluded (Questions) Excluded (Expired) Exc…" at bounding box center [559, 116] width 95 height 18
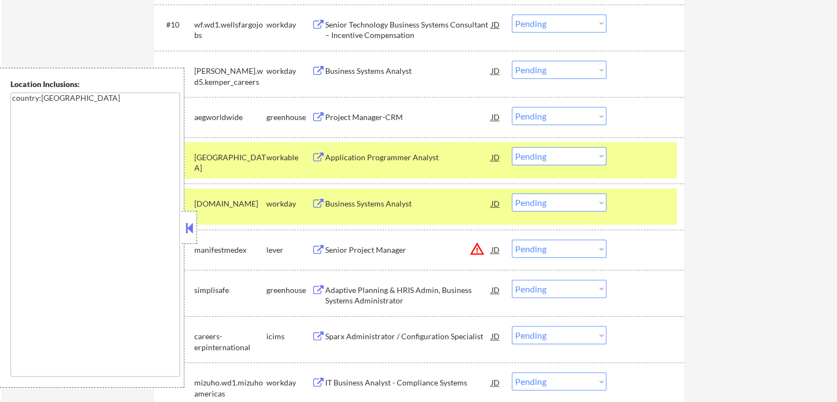
click at [539, 111] on select "Choose an option... Pending Applied Excluded (Questions) Excluded (Expired) Exc…" at bounding box center [559, 116] width 95 height 18
click at [512, 107] on select "Choose an option... Pending Applied Excluded (Questions) Excluded (Expired) Exc…" at bounding box center [559, 116] width 95 height 18
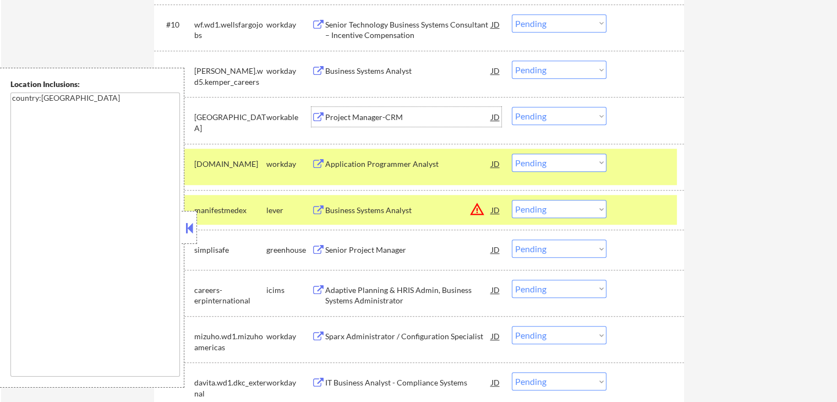
click at [335, 116] on div "Project Manager-CRM" at bounding box center [408, 117] width 166 height 11
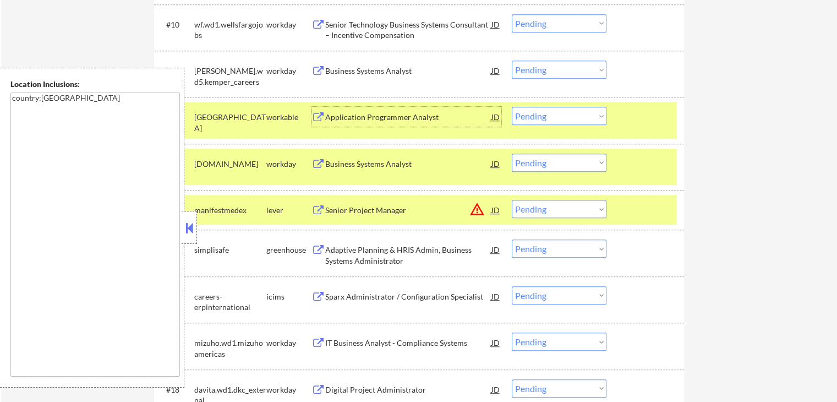
click at [566, 113] on select "Choose an option... Pending Applied Excluded (Questions) Excluded (Expired) Exc…" at bounding box center [559, 116] width 95 height 18
click at [512, 107] on select "Choose an option... Pending Applied Excluded (Questions) Excluded (Expired) Exc…" at bounding box center [559, 116] width 95 height 18
click at [352, 212] on div "Senior Project Manager" at bounding box center [408, 210] width 166 height 11
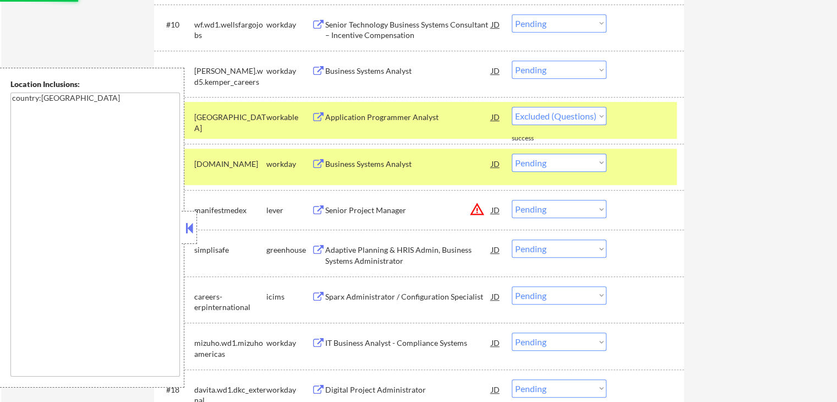
select select ""pending""
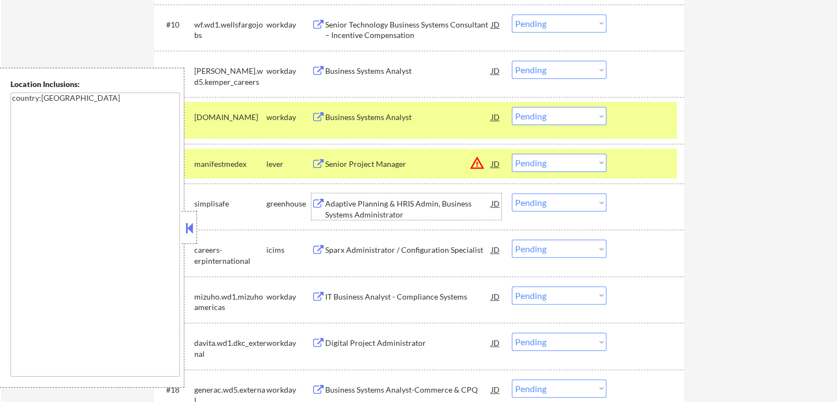
click at [325, 204] on button at bounding box center [319, 204] width 14 height 10
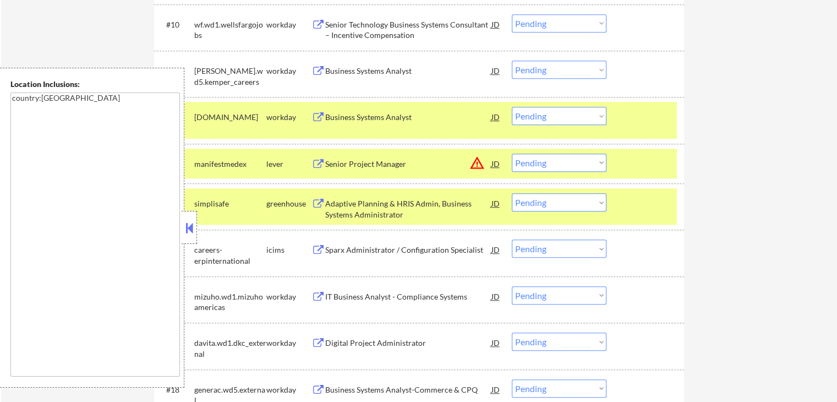
click at [559, 169] on select "Choose an option... Pending Applied Excluded (Questions) Excluded (Expired) Exc…" at bounding box center [559, 163] width 95 height 18
click at [512, 154] on select "Choose an option... Pending Applied Excluded (Questions) Excluded (Expired) Exc…" at bounding box center [559, 163] width 95 height 18
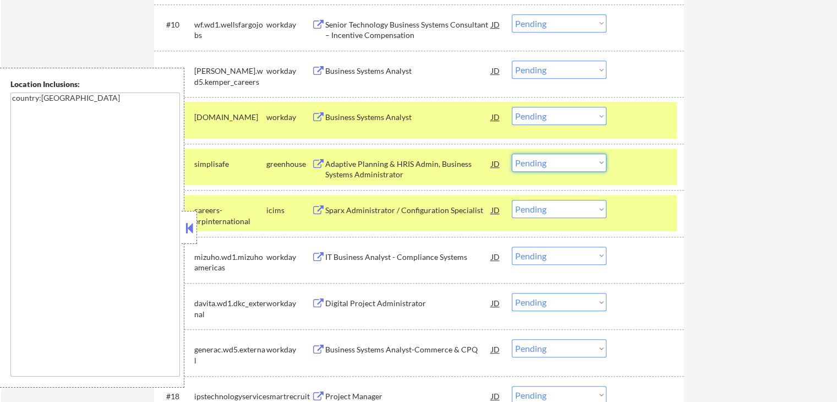
drag, startPoint x: 557, startPoint y: 162, endPoint x: 556, endPoint y: 170, distance: 8.4
click at [557, 162] on select "Choose an option... Pending Applied Excluded (Questions) Excluded (Expired) Exc…" at bounding box center [559, 163] width 95 height 18
click at [512, 154] on select "Choose an option... Pending Applied Excluded (Questions) Excluded (Expired) Exc…" at bounding box center [559, 163] width 95 height 18
select select ""pending""
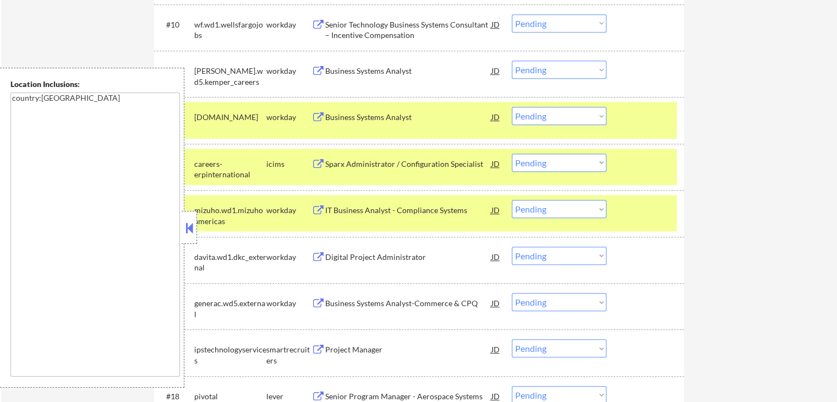
click at [645, 119] on div at bounding box center [647, 117] width 48 height 20
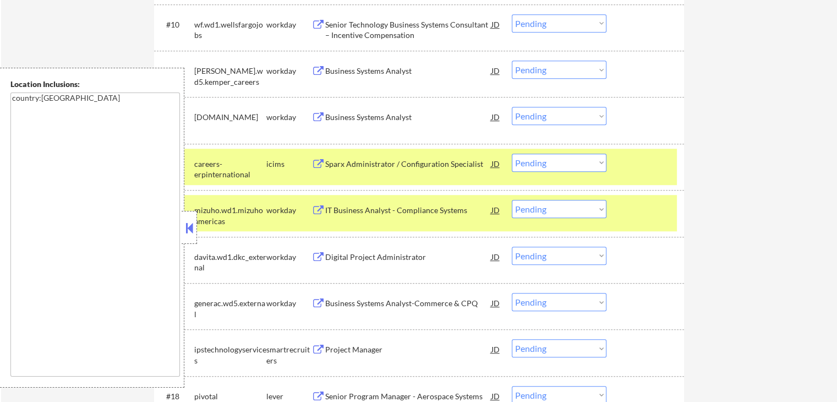
drag, startPoint x: 652, startPoint y: 165, endPoint x: 655, endPoint y: 177, distance: 12.4
click at [652, 166] on div at bounding box center [647, 164] width 48 height 20
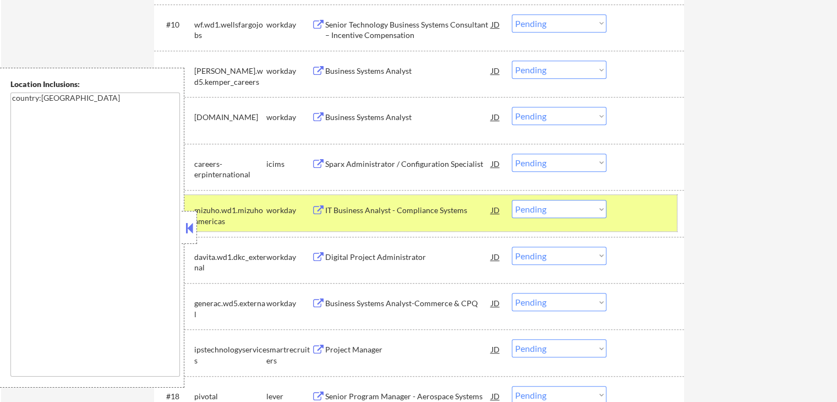
click at [655, 204] on div at bounding box center [647, 210] width 48 height 20
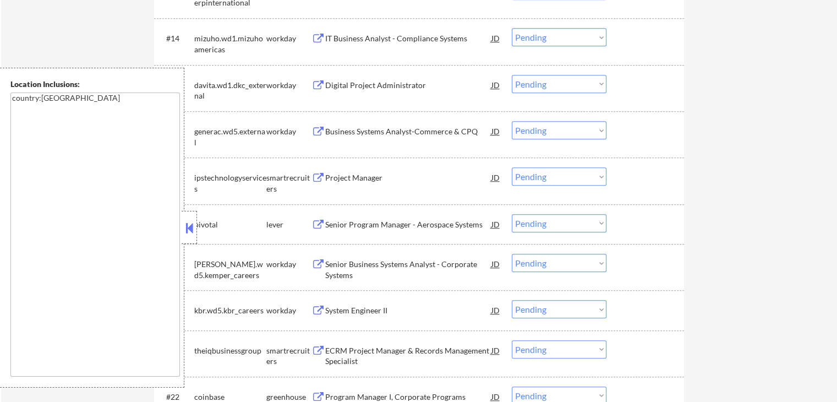
scroll to position [954, 0]
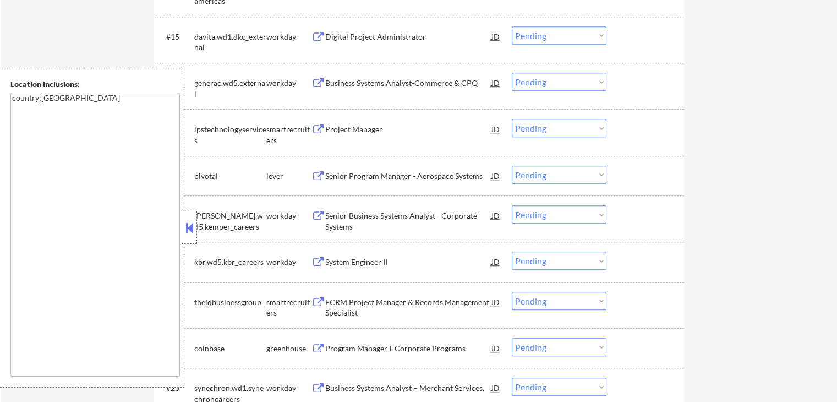
click at [330, 122] on div "Project Manager" at bounding box center [408, 129] width 166 height 20
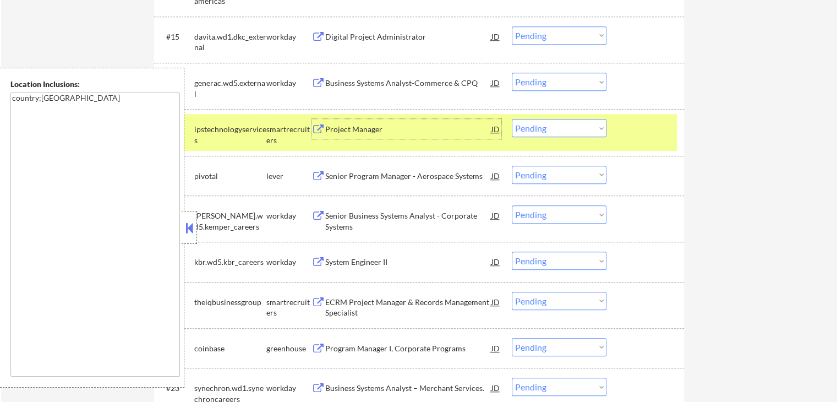
click at [334, 176] on div "Senior Program Manager - Aerospace Systems" at bounding box center [408, 176] width 166 height 11
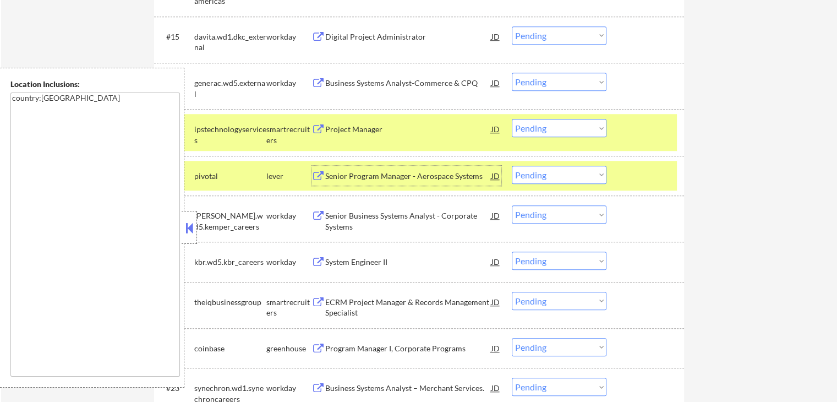
click at [537, 178] on select "Choose an option... Pending Applied Excluded (Questions) Excluded (Expired) Exc…" at bounding box center [559, 175] width 95 height 18
select select ""applied""
click at [512, 166] on select "Choose an option... Pending Applied Excluded (Questions) Excluded (Expired) Exc…" at bounding box center [559, 175] width 95 height 18
drag, startPoint x: 541, startPoint y: 129, endPoint x: 542, endPoint y: 137, distance: 7.7
click at [541, 129] on select "Choose an option... Pending Applied Excluded (Questions) Excluded (Expired) Exc…" at bounding box center [559, 128] width 95 height 18
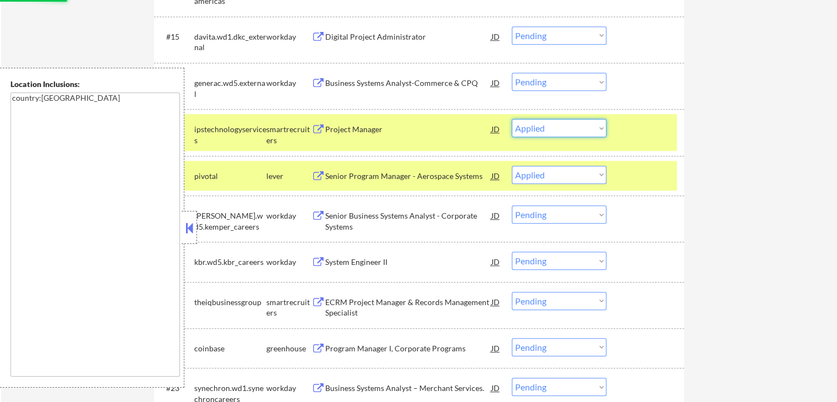
click at [512, 119] on select "Choose an option... Pending Applied Excluded (Questions) Excluded (Expired) Exc…" at bounding box center [559, 128] width 95 height 18
select select ""pending""
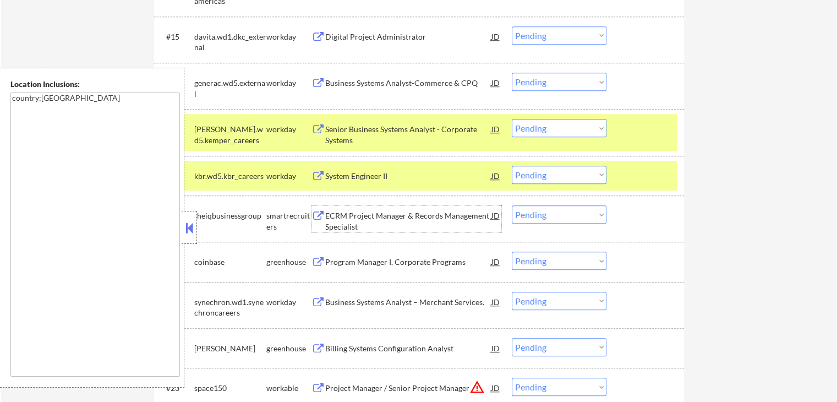
click at [344, 215] on div "ECRM Project Manager & Records Management Specialist" at bounding box center [408, 220] width 166 height 21
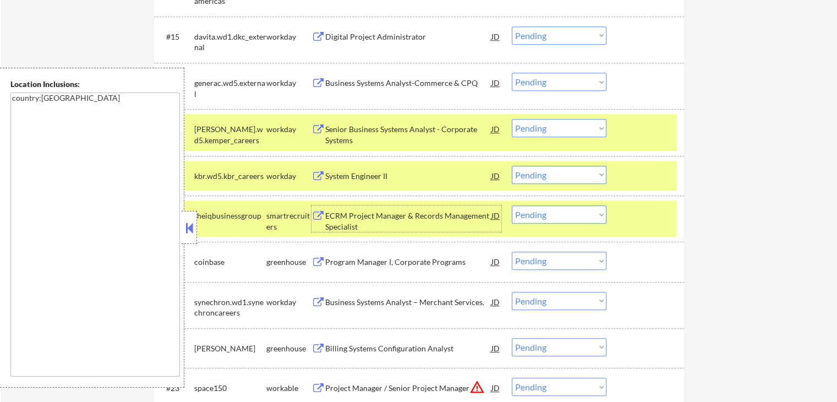
click at [324, 258] on button at bounding box center [319, 262] width 14 height 10
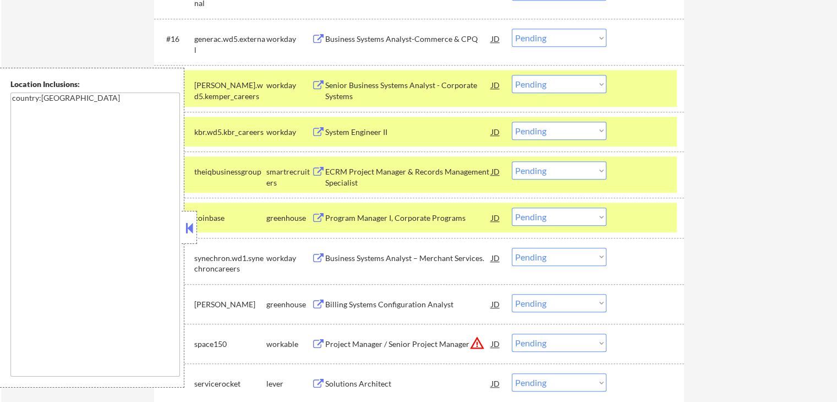
scroll to position [1027, 0]
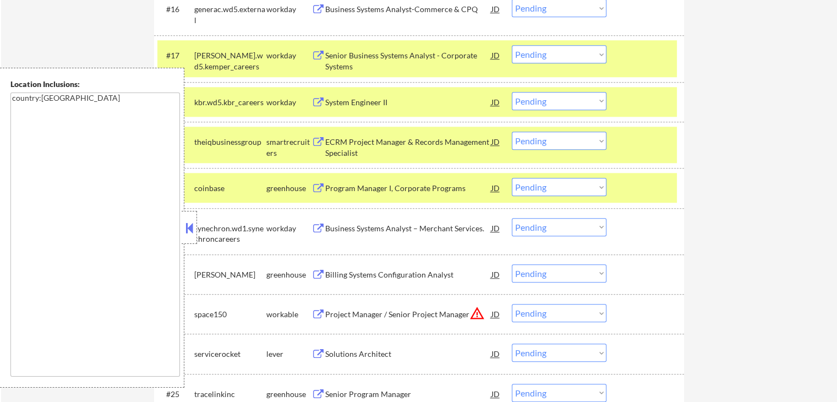
drag, startPoint x: 556, startPoint y: 142, endPoint x: 557, endPoint y: 148, distance: 5.6
click at [556, 142] on select "Choose an option... Pending Applied Excluded (Questions) Excluded (Expired) Exc…" at bounding box center [559, 141] width 95 height 18
click at [512, 132] on select "Choose an option... Pending Applied Excluded (Questions) Excluded (Expired) Exc…" at bounding box center [559, 141] width 95 height 18
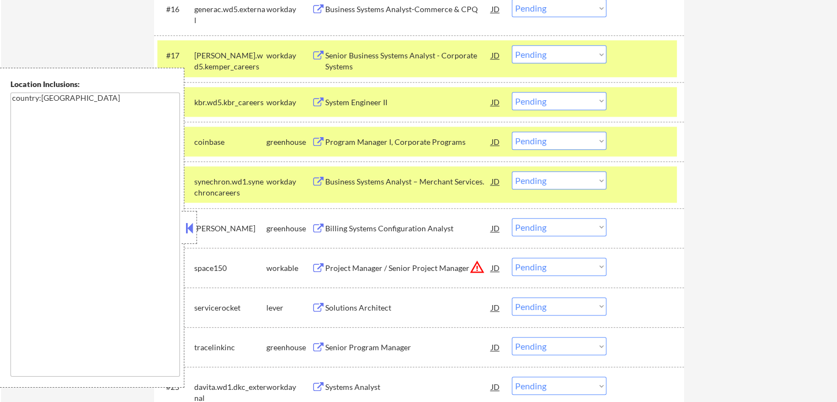
click at [551, 148] on select "Choose an option... Pending Applied Excluded (Questions) Excluded (Expired) Exc…" at bounding box center [559, 141] width 95 height 18
click at [512, 132] on select "Choose an option... Pending Applied Excluded (Questions) Excluded (Expired) Exc…" at bounding box center [559, 141] width 95 height 18
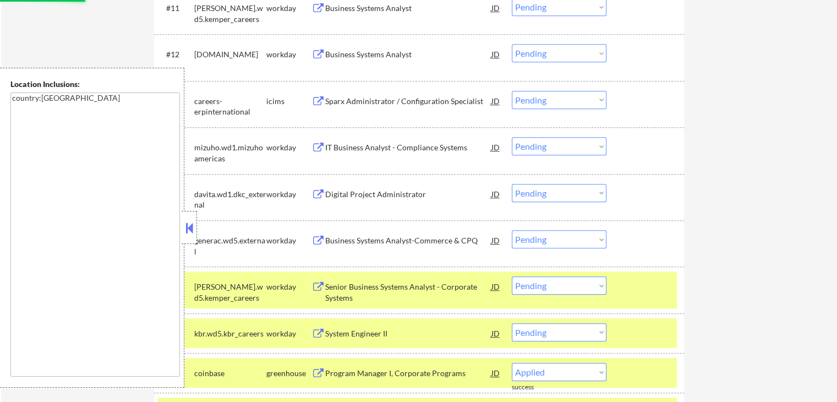
select select ""pending""
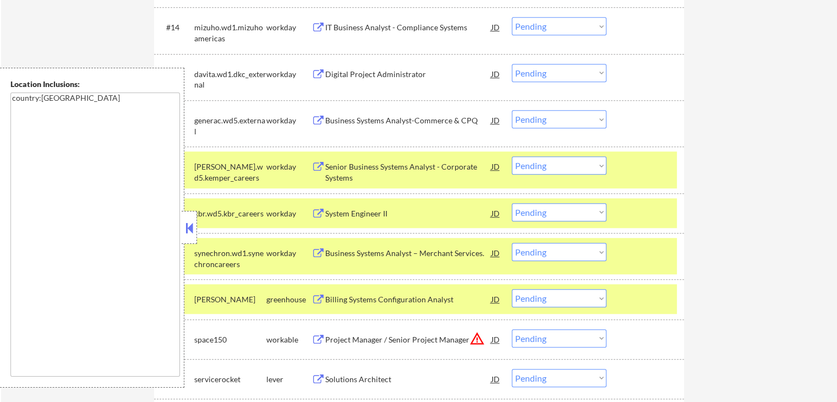
scroll to position [954, 0]
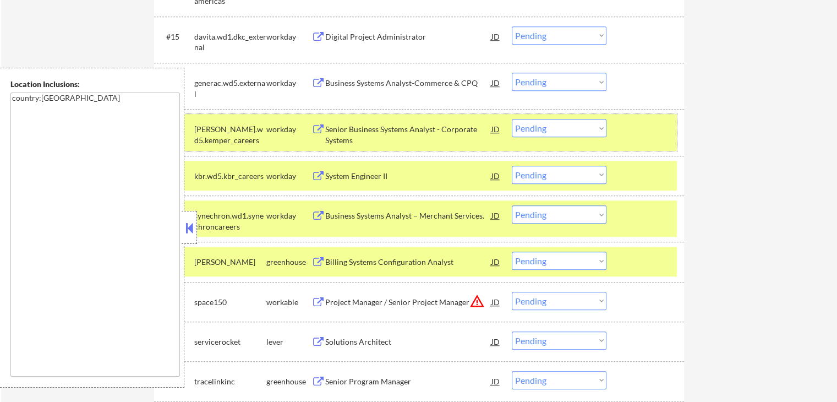
click at [650, 131] on div at bounding box center [647, 129] width 48 height 20
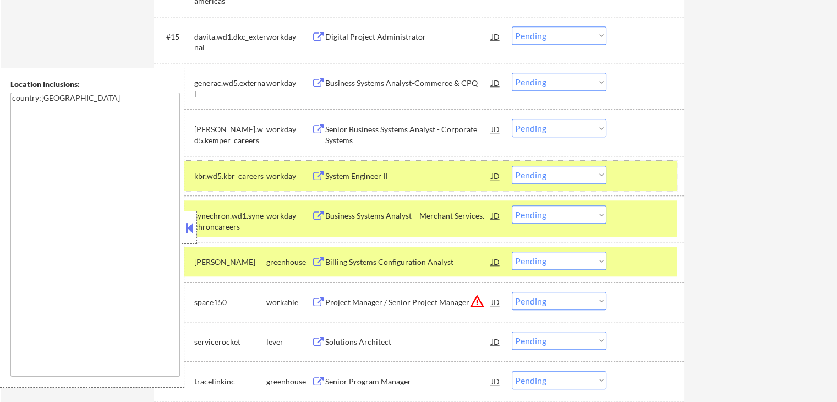
click at [643, 172] on div at bounding box center [647, 176] width 48 height 20
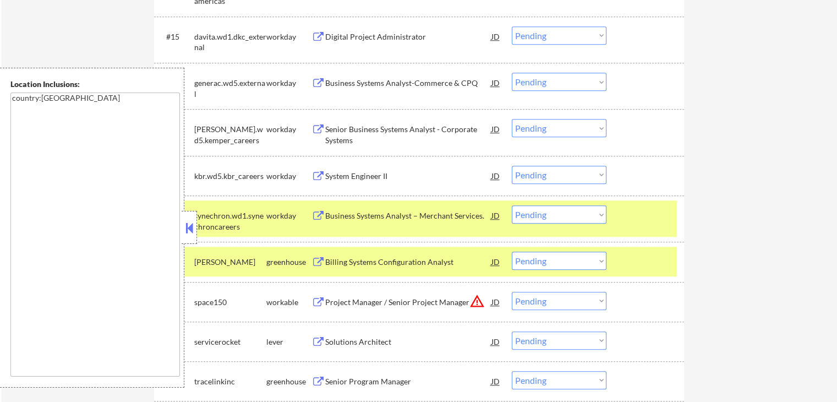
click at [633, 215] on div at bounding box center [647, 215] width 48 height 20
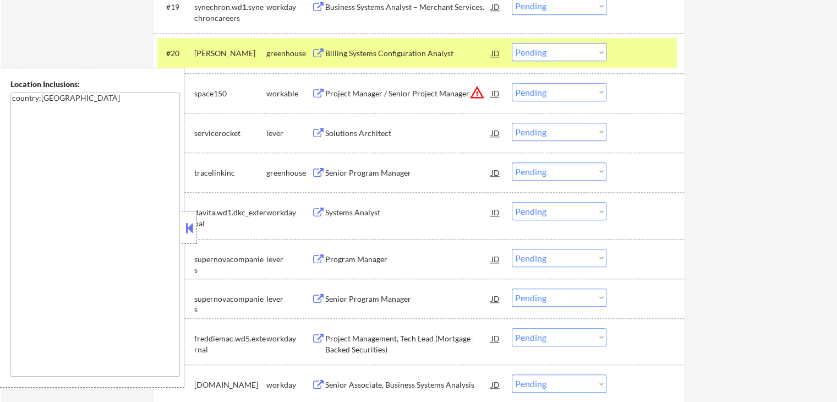
scroll to position [1174, 0]
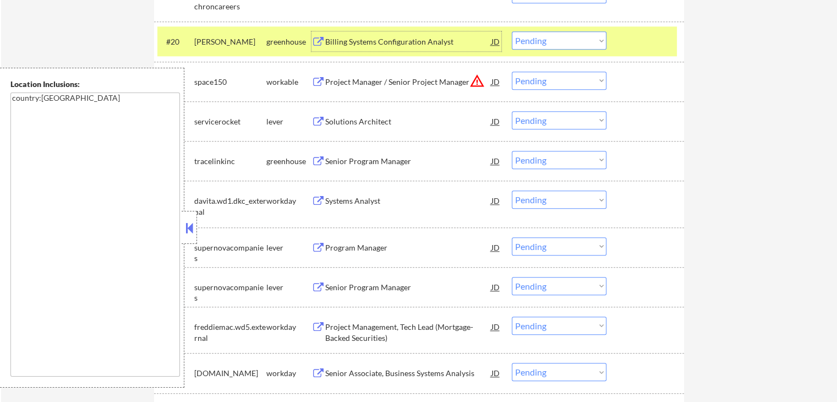
click at [351, 41] on div "Billing Systems Configuration Analyst" at bounding box center [408, 41] width 166 height 11
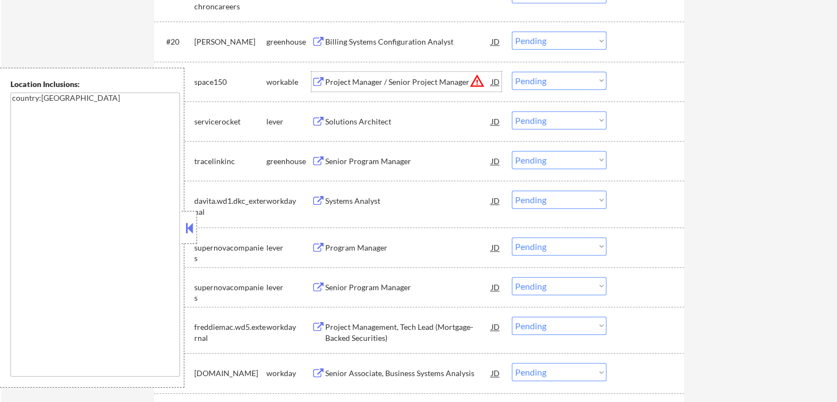
click at [328, 78] on div "Project Manager / Senior Project Manager" at bounding box center [408, 82] width 166 height 11
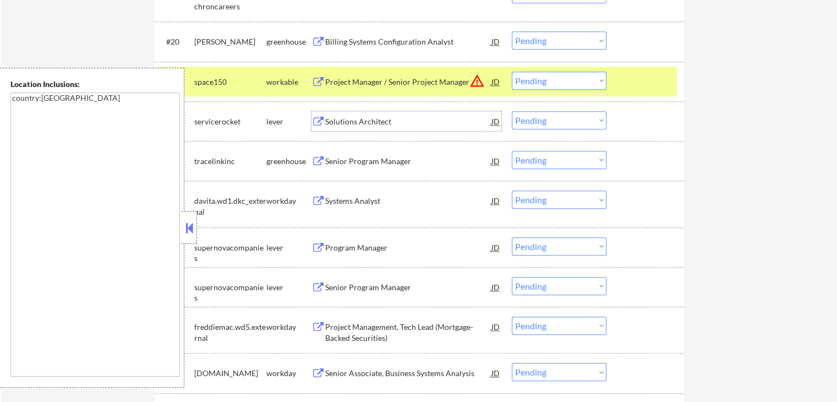
click at [332, 121] on div "Solutions Architect" at bounding box center [408, 121] width 166 height 11
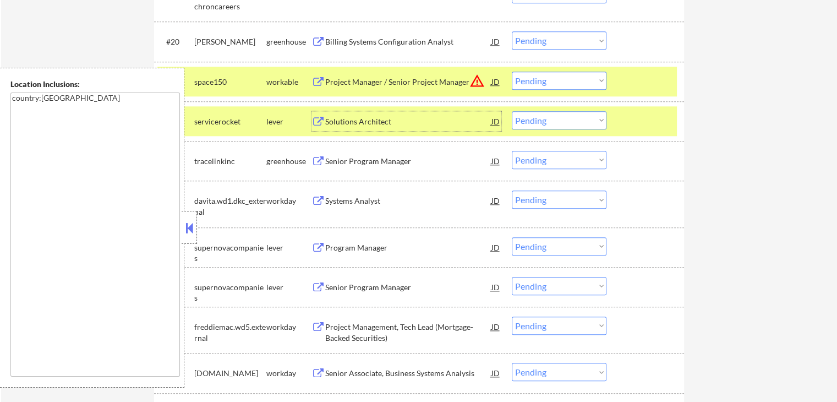
click at [553, 81] on select "Choose an option... Pending Applied Excluded (Questions) Excluded (Expired) Exc…" at bounding box center [559, 81] width 95 height 18
click at [512, 72] on select "Choose an option... Pending Applied Excluded (Questions) Excluded (Expired) Exc…" at bounding box center [559, 81] width 95 height 18
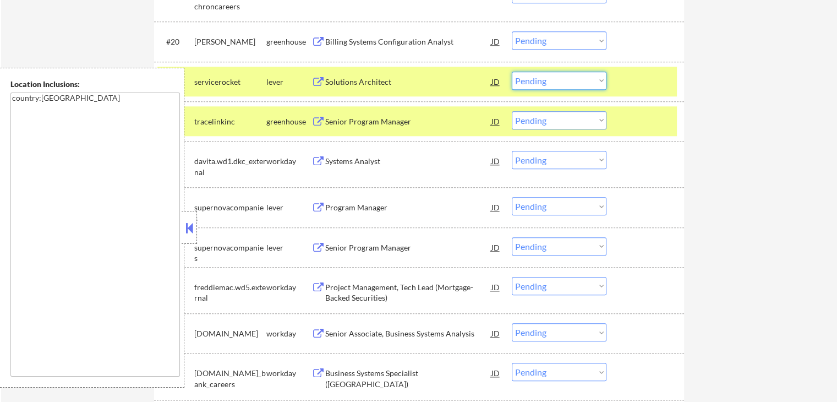
click at [559, 77] on select "Choose an option... Pending Applied Excluded (Questions) Excluded (Expired) Exc…" at bounding box center [559, 81] width 95 height 18
click at [512, 72] on select "Choose an option... Pending Applied Excluded (Questions) Excluded (Expired) Exc…" at bounding box center [559, 81] width 95 height 18
select select ""pending""
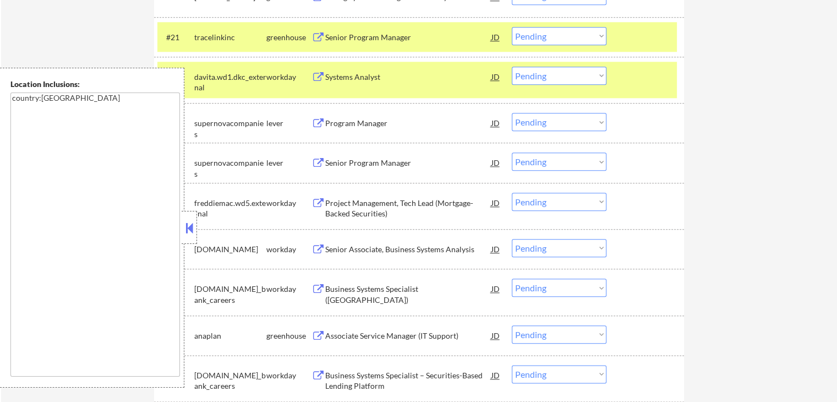
scroll to position [1248, 0]
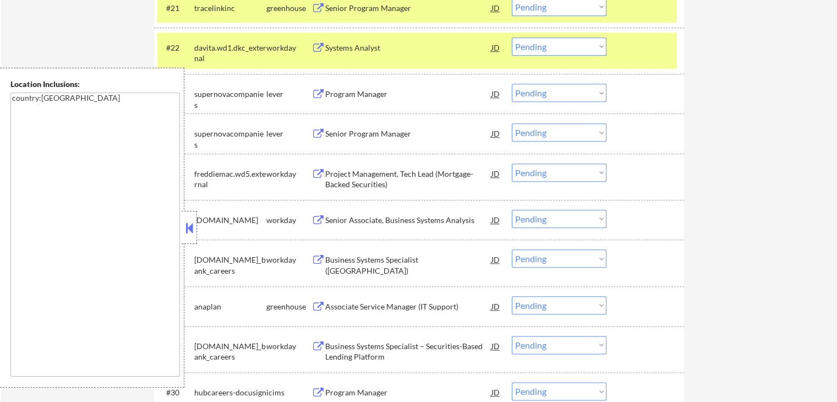
click at [345, 92] on div "Program Manager" at bounding box center [408, 94] width 166 height 11
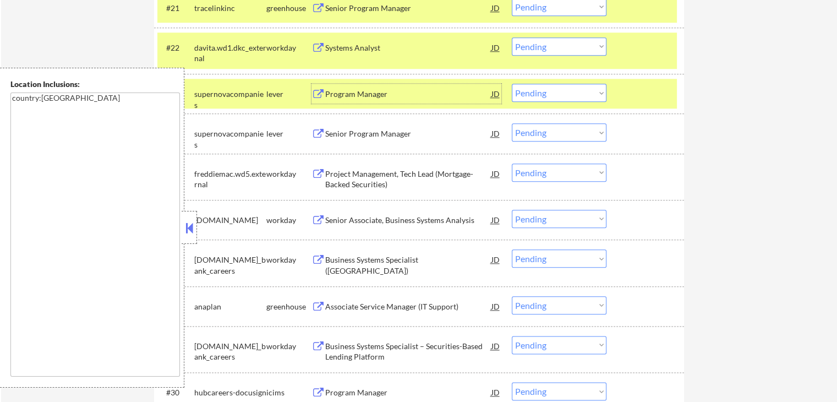
click at [346, 303] on div "Associate Service Manager (IT Support)" at bounding box center [408, 306] width 166 height 11
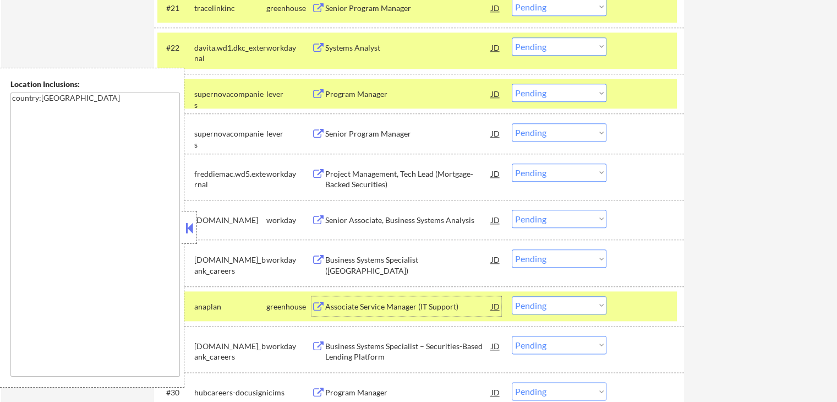
drag, startPoint x: 548, startPoint y: 91, endPoint x: 549, endPoint y: 100, distance: 9.4
click at [548, 91] on select "Choose an option... Pending Applied Excluded (Questions) Excluded (Expired) Exc…" at bounding box center [559, 93] width 95 height 18
click at [512, 84] on select "Choose an option... Pending Applied Excluded (Questions) Excluded (Expired) Exc…" at bounding box center [559, 93] width 95 height 18
select select ""pending""
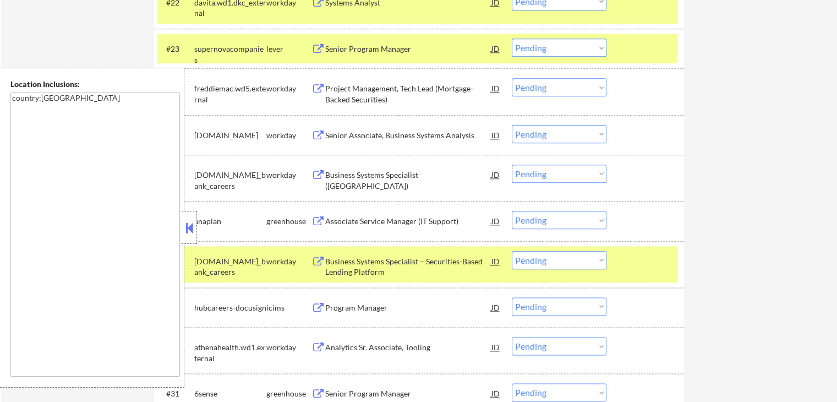
scroll to position [1321, 0]
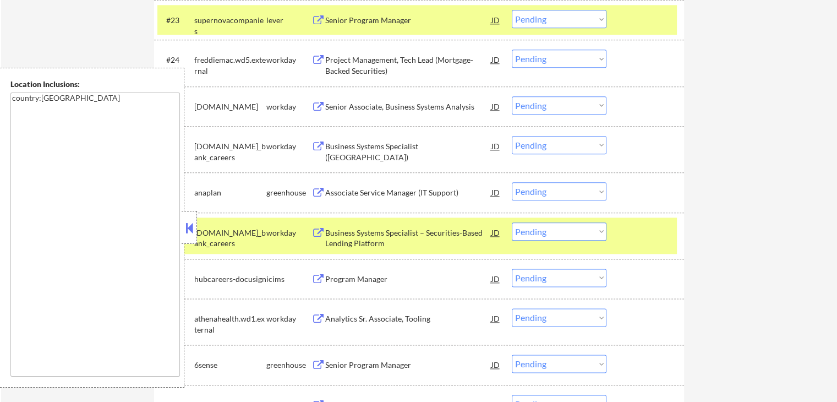
click at [559, 192] on select "Choose an option... Pending Applied Excluded (Questions) Excluded (Expired) Exc…" at bounding box center [559, 191] width 95 height 18
click at [512, 182] on select "Choose an option... Pending Applied Excluded (Questions) Excluded (Expired) Exc…" at bounding box center [559, 191] width 95 height 18
select select ""pending""
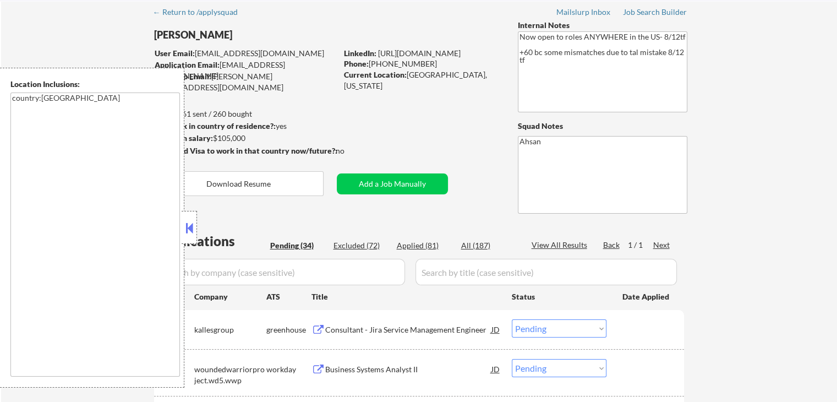
scroll to position [0, 0]
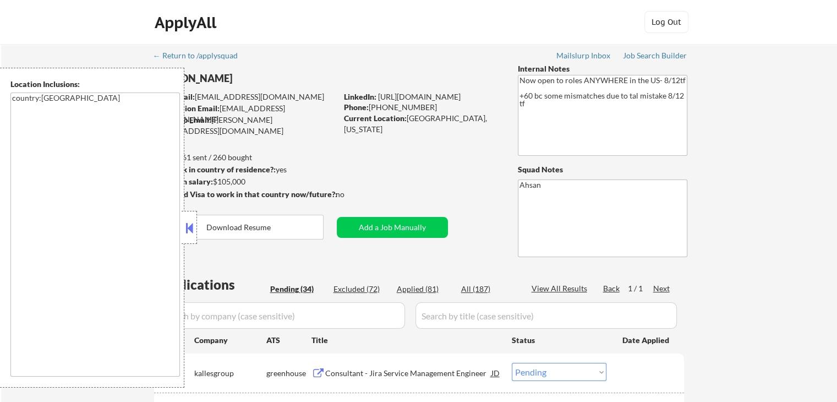
click at [187, 235] on button at bounding box center [189, 228] width 12 height 17
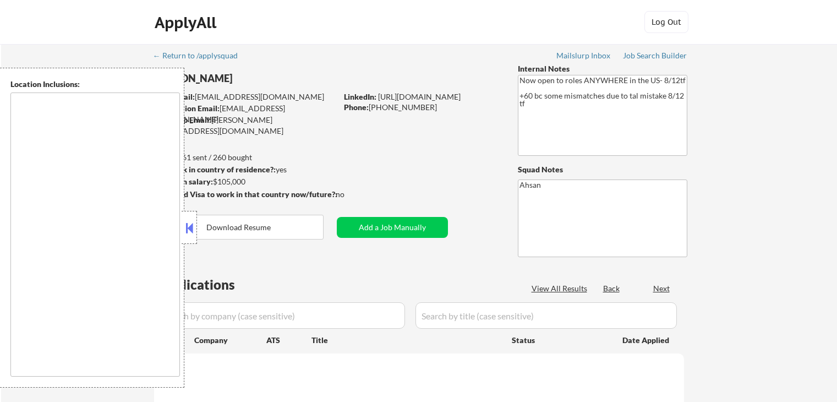
type textarea "country:[GEOGRAPHIC_DATA]"
select select ""pending""
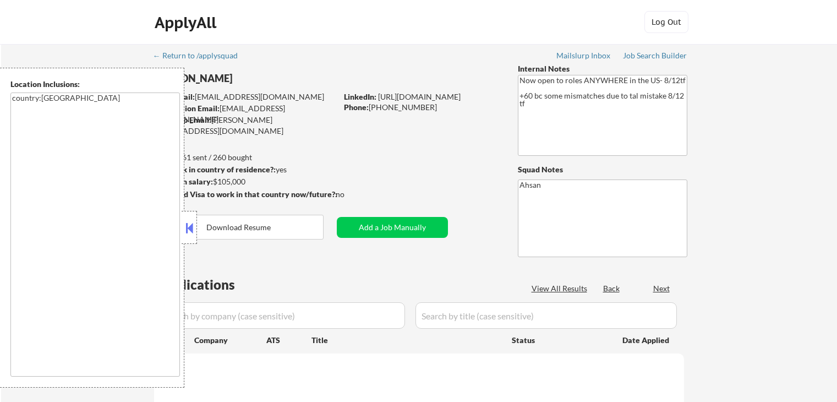
select select ""pending""
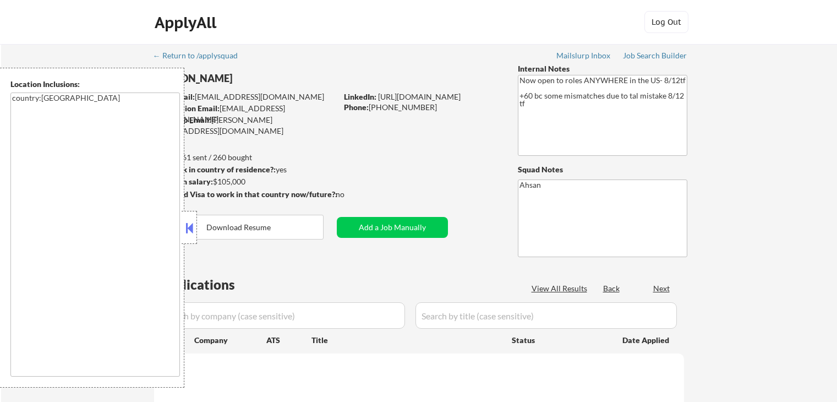
select select ""pending""
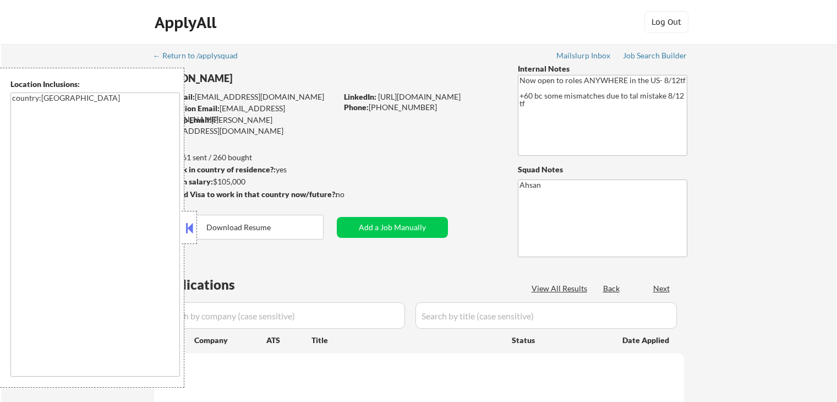
select select ""pending""
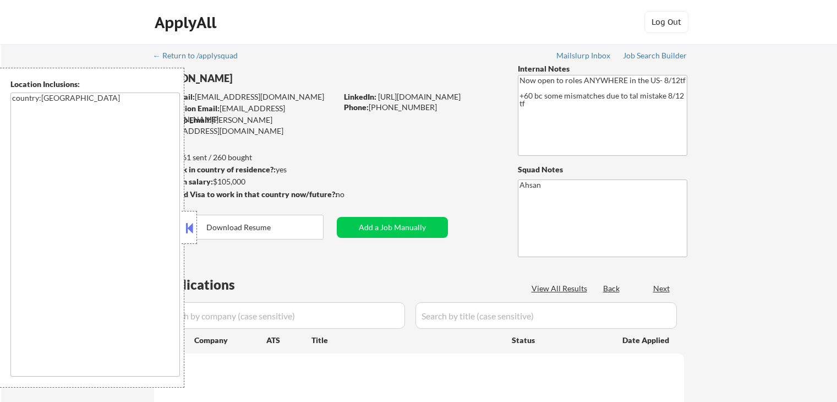
select select ""pending""
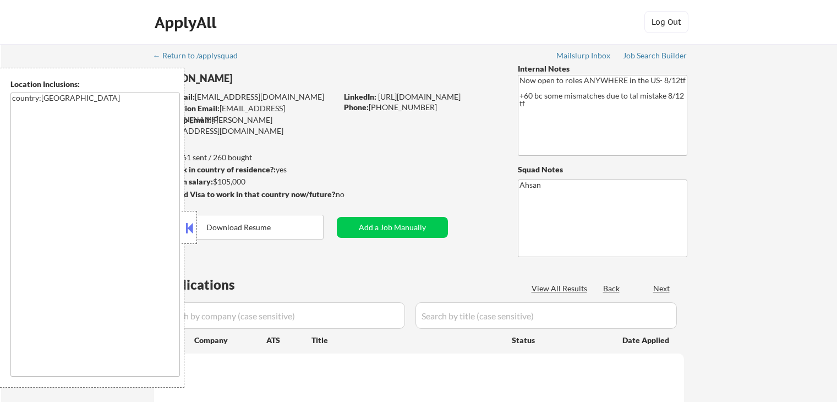
select select ""pending""
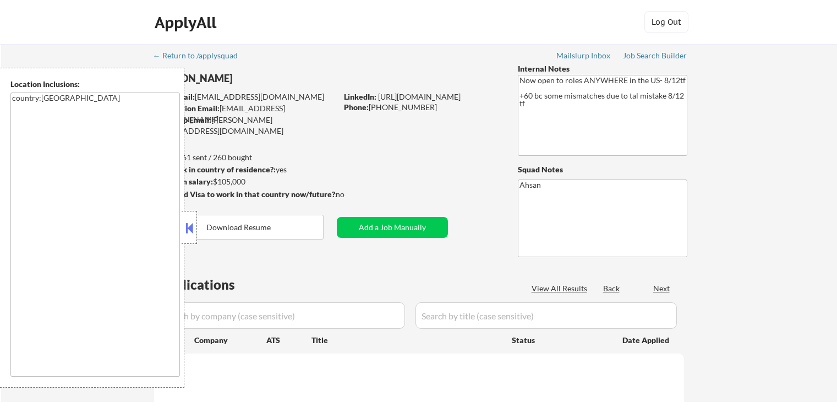
select select ""pending""
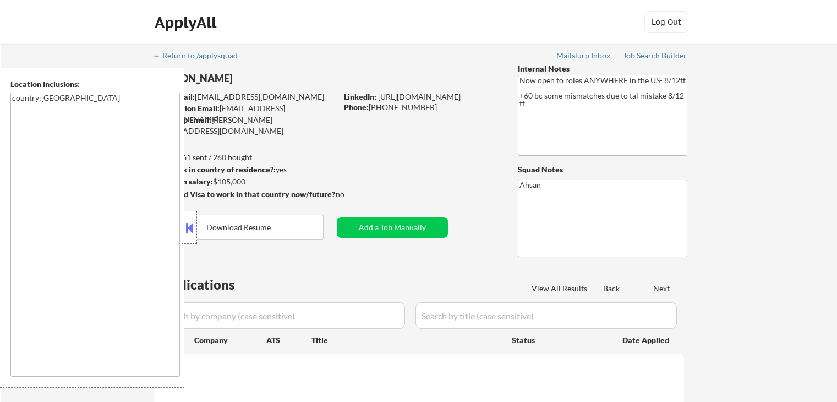
select select ""pending""
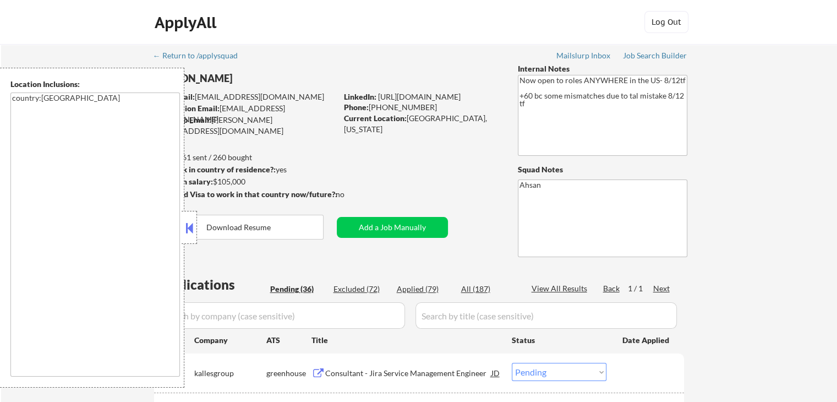
select select ""pending""
